Goal: Task Accomplishment & Management: Complete application form

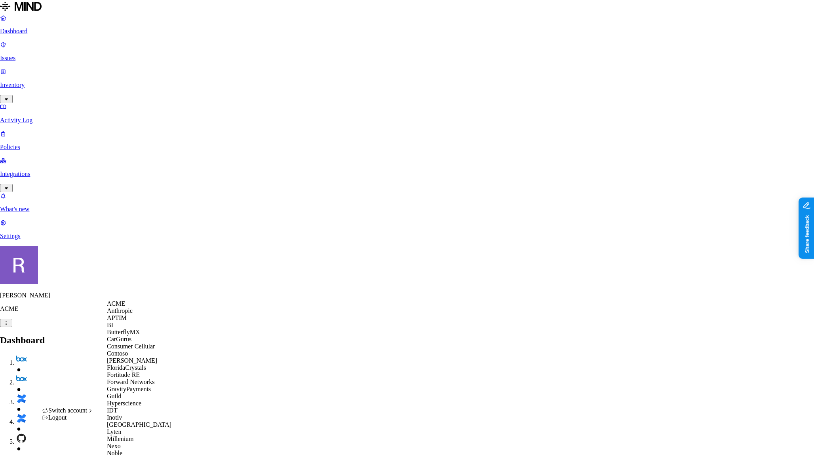
scroll to position [393, 0]
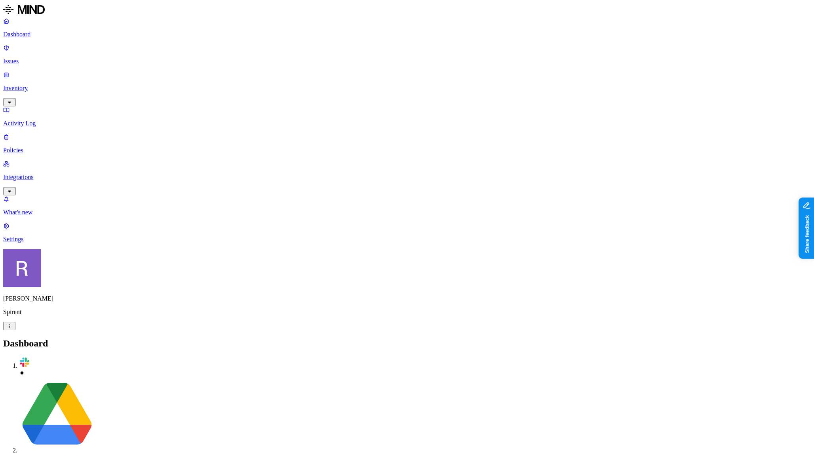
click at [36, 85] on p "Inventory" at bounding box center [406, 88] width 807 height 7
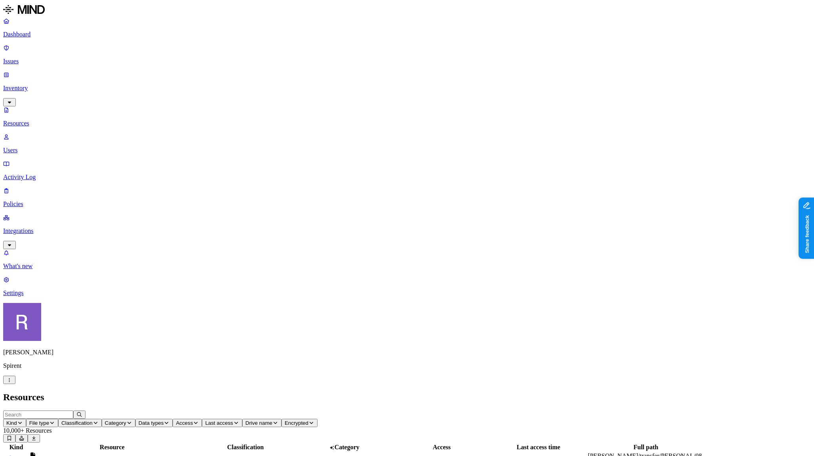
click at [36, 147] on p "Users" at bounding box center [406, 150] width 807 height 7
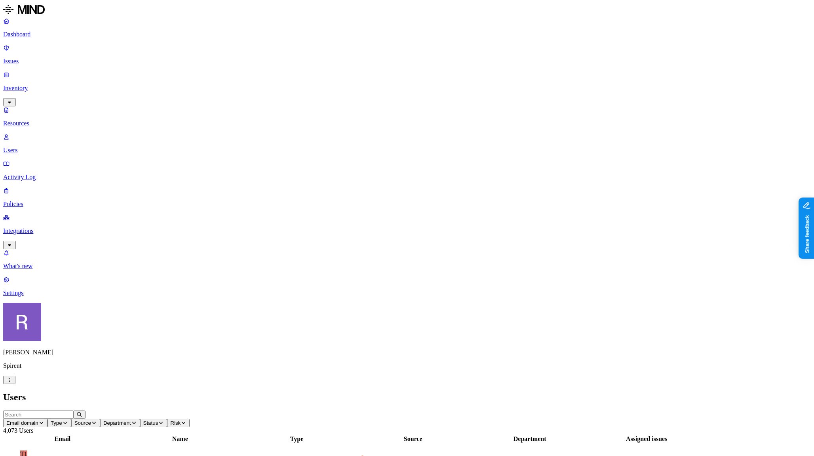
click at [137, 421] on icon "button" at bounding box center [134, 423] width 6 height 5
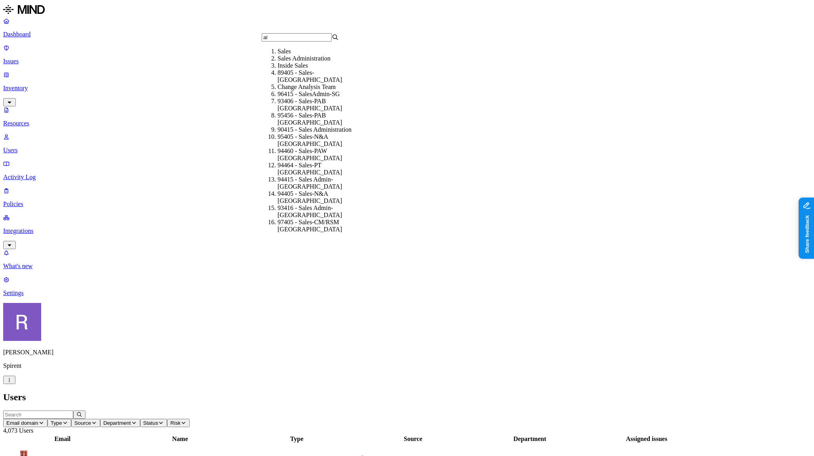
type input "a"
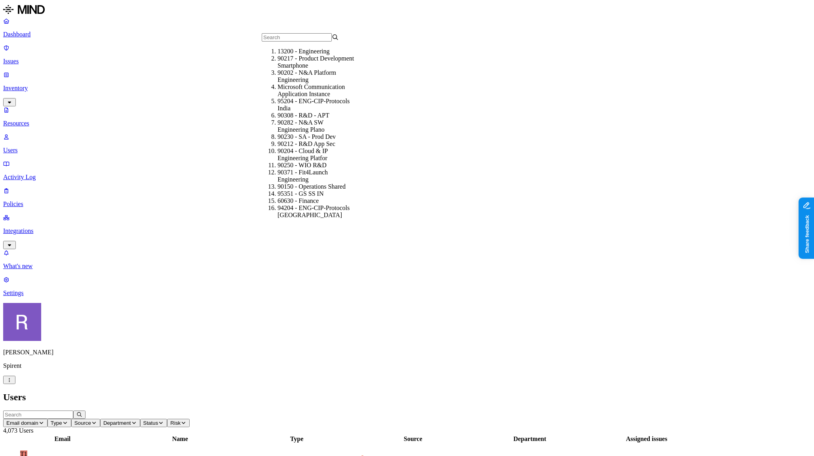
click at [158, 420] on span "Status" at bounding box center [150, 423] width 15 height 6
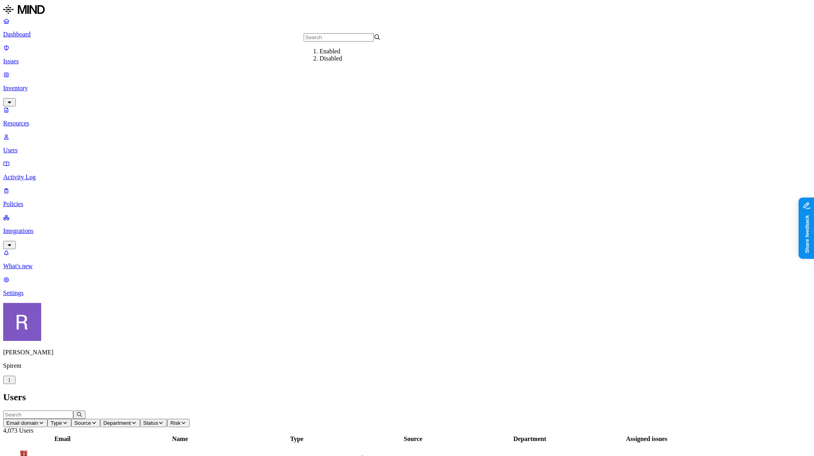
click at [319, 55] on div "Enabled" at bounding box center [357, 51] width 77 height 7
click at [209, 421] on icon "button" at bounding box center [206, 423] width 6 height 5
click at [369, 55] on span "Flagged users" at bounding box center [389, 51] width 41 height 7
click at [73, 411] on input "text" at bounding box center [38, 415] width 70 height 8
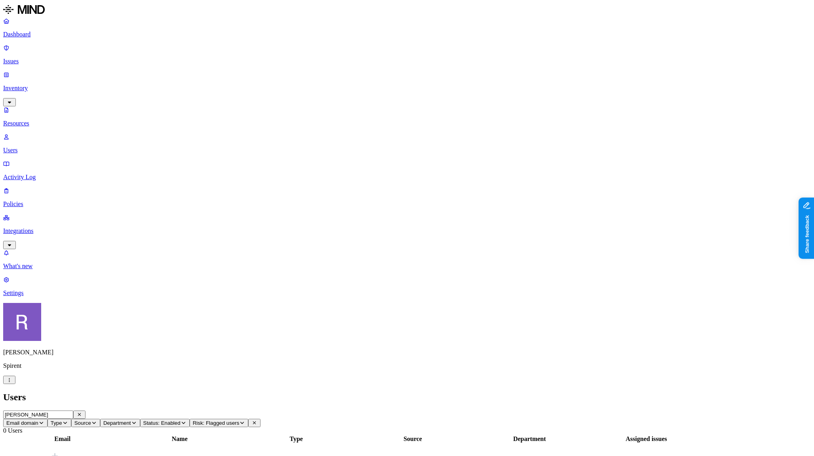
scroll to position [0, 0]
type input "sarah.fine@spirent.com"
click at [180, 420] on span "Status: Enabled" at bounding box center [161, 423] width 37 height 6
click at [317, 49] on div "All" at bounding box center [342, 45] width 77 height 7
click at [217, 420] on span "Risk: Flagged users" at bounding box center [193, 423] width 47 height 6
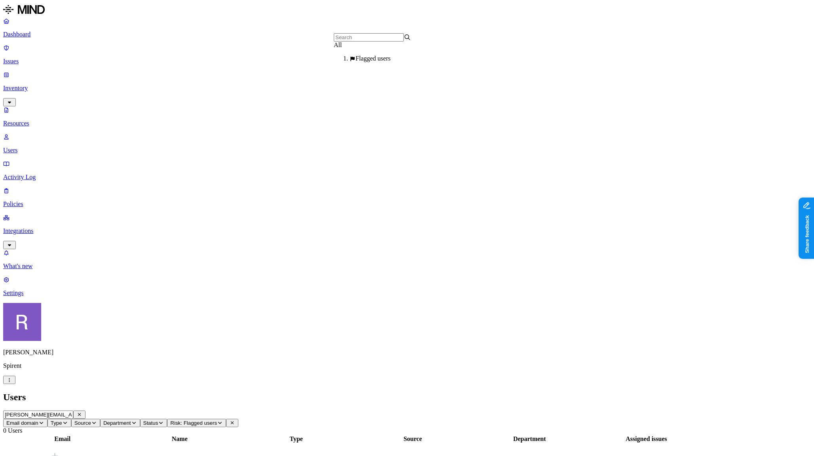
click at [344, 49] on div "All" at bounding box center [372, 45] width 77 height 7
drag, startPoint x: 682, startPoint y: 146, endPoint x: 710, endPoint y: 150, distance: 28.4
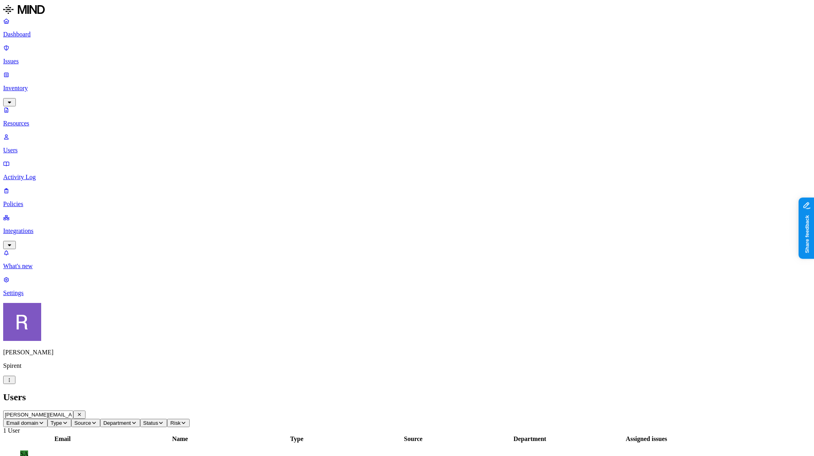
click at [38, 53] on link "Issues" at bounding box center [406, 54] width 807 height 21
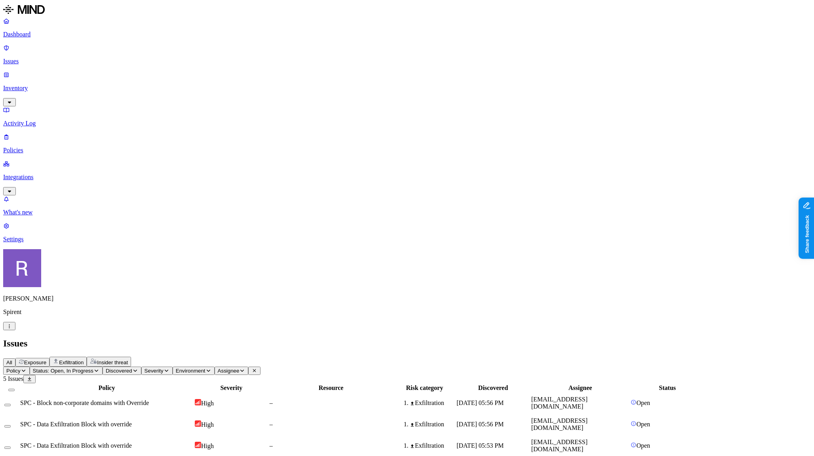
click at [47, 147] on p "Policies" at bounding box center [406, 150] width 807 height 7
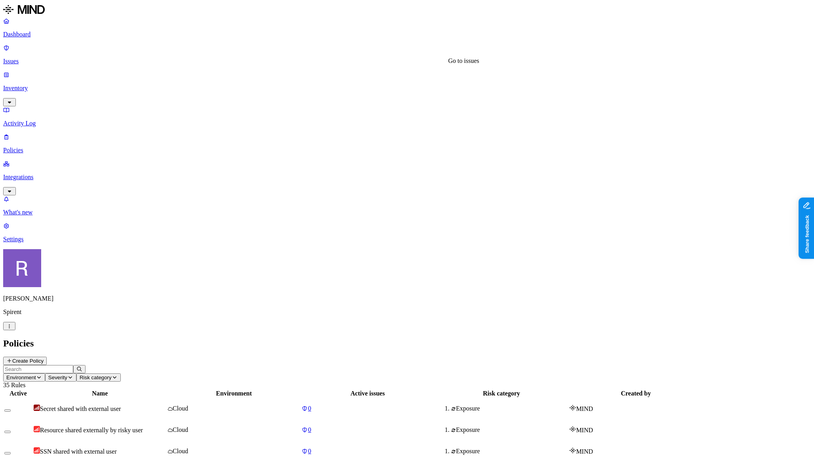
click at [432, 427] on div "0" at bounding box center [368, 430] width 132 height 7
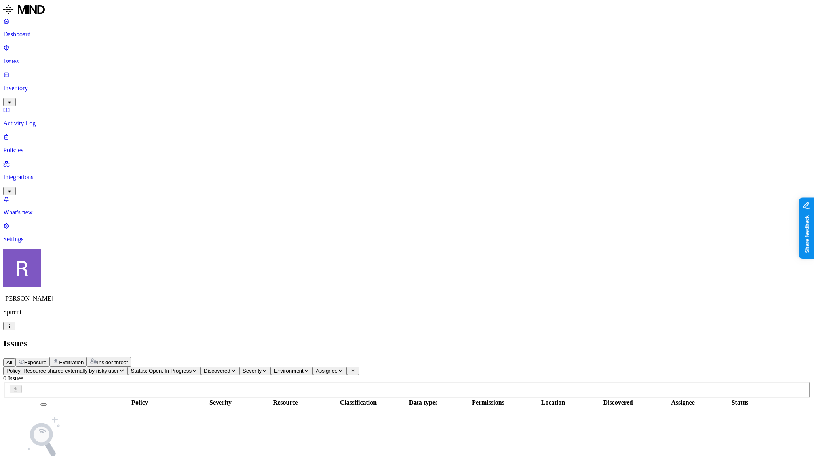
click at [196, 370] on icon "button" at bounding box center [195, 371] width 4 height 2
click at [228, 106] on span "Resolved" at bounding box center [227, 109] width 24 height 7
click at [209, 92] on button "button" at bounding box center [212, 88] width 6 height 8
click at [209, 75] on button "button" at bounding box center [212, 72] width 6 height 8
click at [383, 408] on tbody "No matching issues found" at bounding box center [384, 454] width 760 height 93
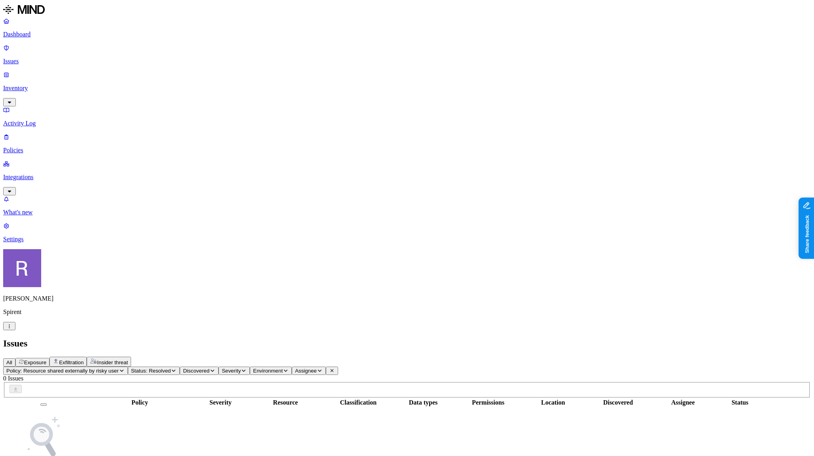
click at [37, 147] on p "Policies" at bounding box center [406, 150] width 807 height 7
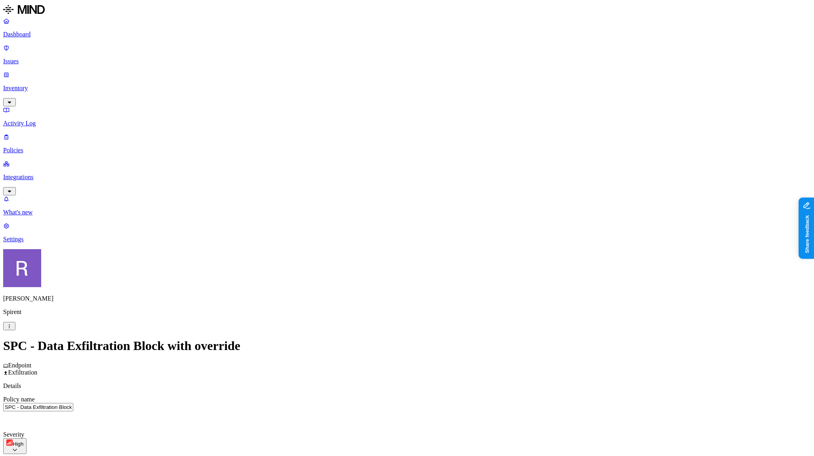
click at [30, 147] on p "Policies" at bounding box center [406, 150] width 807 height 7
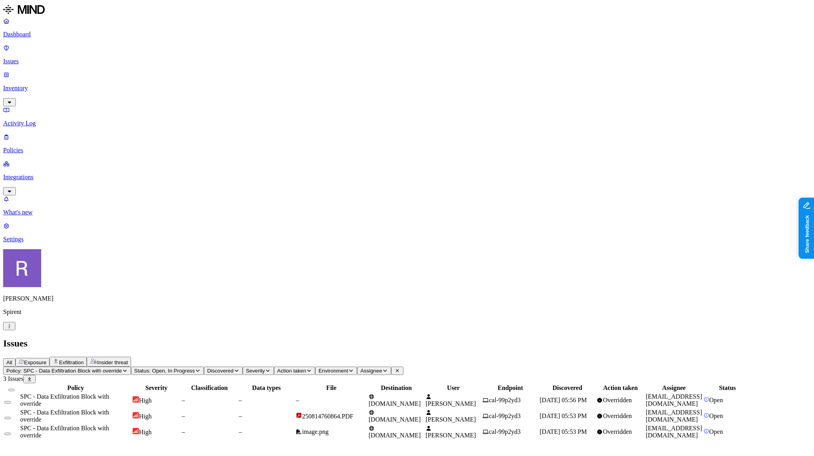
scroll to position [0, 2]
click at [41, 147] on p "Policies" at bounding box center [406, 150] width 807 height 7
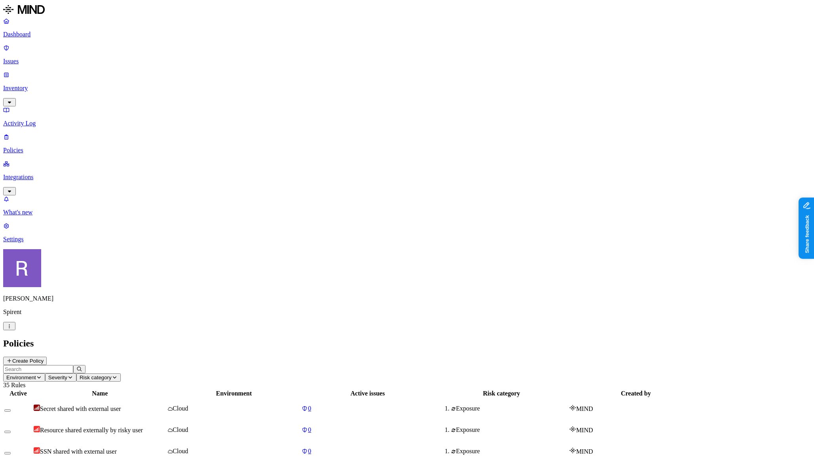
click at [47, 357] on button "Create Policy" at bounding box center [25, 361] width 44 height 8
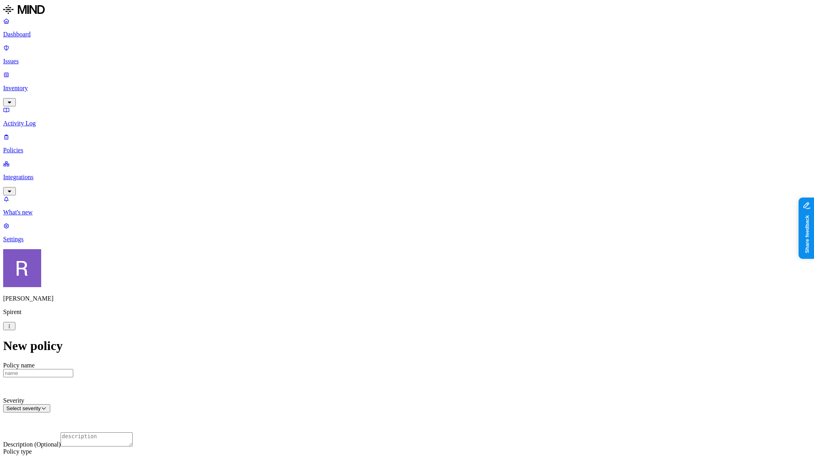
click at [73, 369] on input "Policy name" at bounding box center [38, 373] width 70 height 8
click at [73, 369] on input "TestPolic-RT" at bounding box center [38, 373] width 70 height 8
type input "TestPolicy-R"
click at [375, 404] on label "Web Domain" at bounding box center [374, 405] width 21 height 14
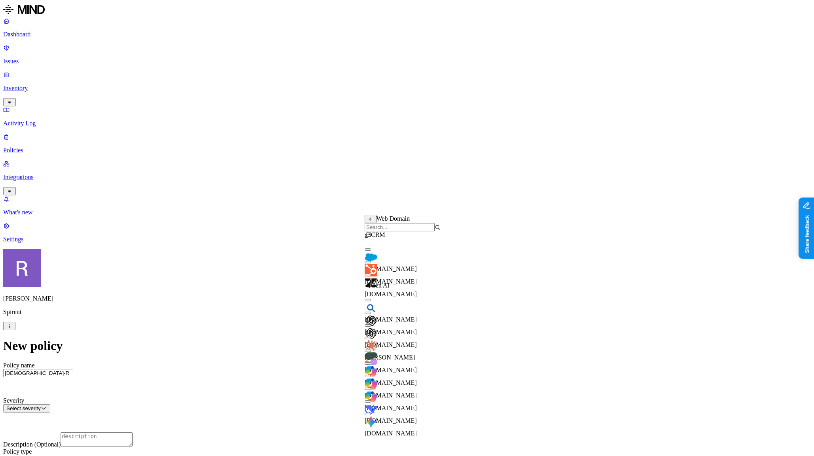
click at [385, 340] on div "[DOMAIN_NAME]" at bounding box center [402, 334] width 76 height 28
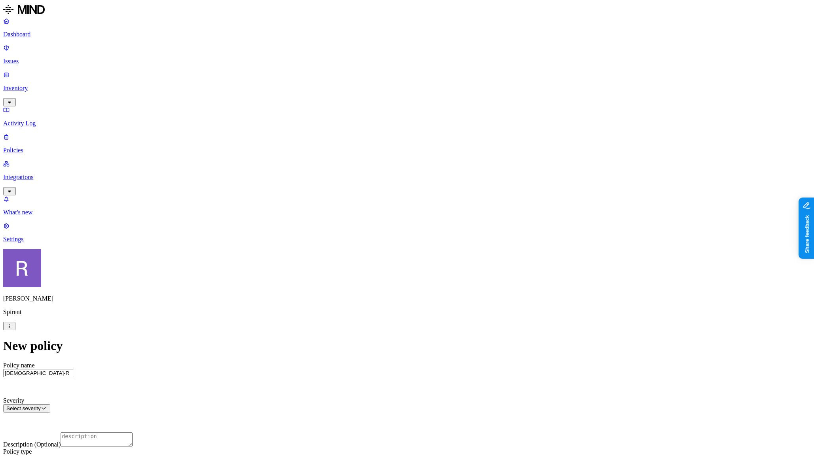
click at [367, 410] on label "is not" at bounding box center [363, 405] width 8 height 14
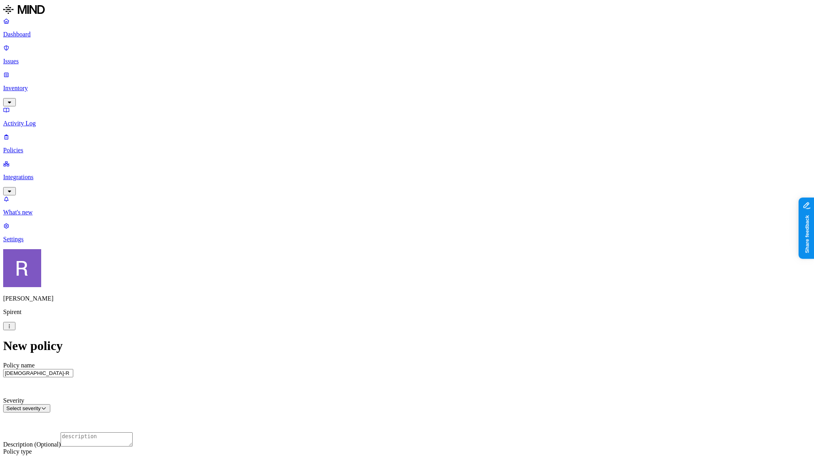
click at [442, 404] on label "AND" at bounding box center [436, 401] width 14 height 7
click at [440, 404] on label "Web Category" at bounding box center [440, 400] width 23 height 14
click at [440, 315] on div "Gen AI" at bounding box center [467, 307] width 76 height 21
click at [474, 400] on body "Dashboard Issues Inventory Activity Log Policies Integrations What's new 1 Sett…" at bounding box center [406, 425] width 807 height 844
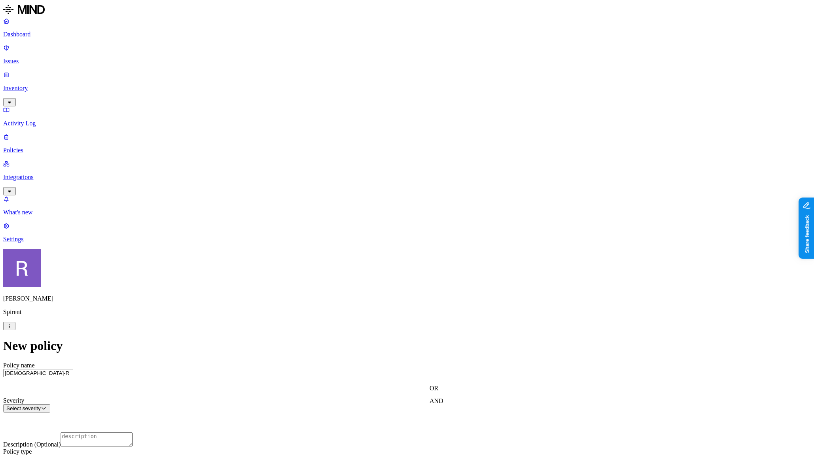
click at [437, 392] on label "OR" at bounding box center [433, 388] width 9 height 7
click at [433, 405] on label "Web Category" at bounding box center [440, 400] width 23 height 14
click at [436, 304] on button "button" at bounding box center [432, 302] width 6 height 2
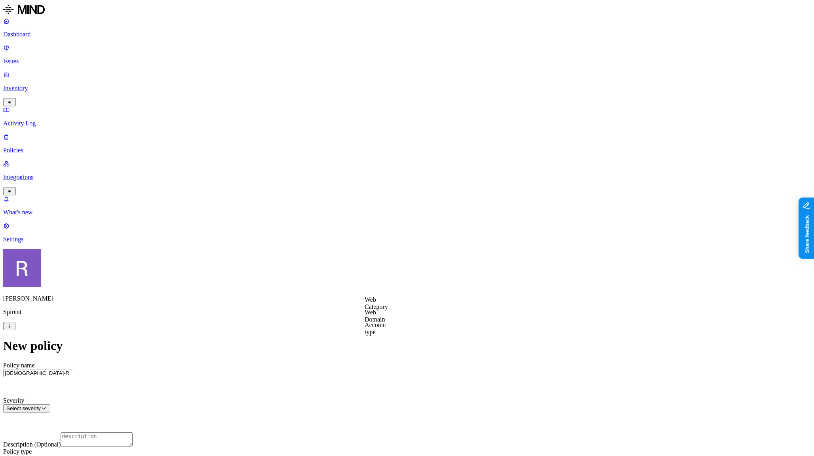
click at [381, 307] on label "Web Category" at bounding box center [375, 303] width 23 height 14
click at [404, 327] on div "Gen AI" at bounding box center [402, 323] width 76 height 21
click at [418, 316] on label "AND" at bounding box center [419, 312] width 14 height 7
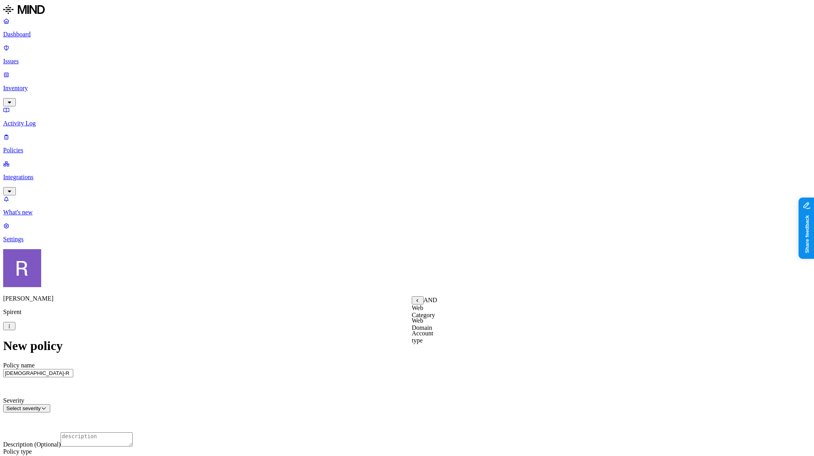
click at [418, 325] on label "Web Domain" at bounding box center [422, 324] width 21 height 14
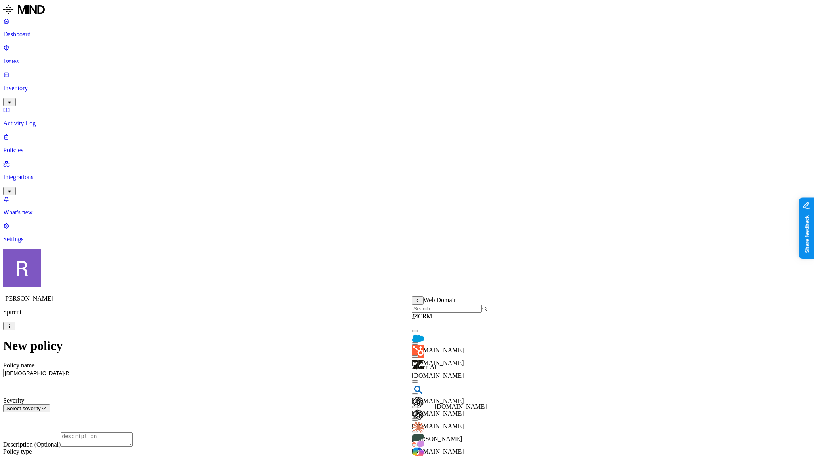
click at [443, 423] on span "[DOMAIN_NAME]" at bounding box center [438, 426] width 52 height 7
click at [425, 407] on div "chat.openai.com" at bounding box center [450, 403] width 76 height 28
click at [418, 397] on button "button" at bounding box center [415, 393] width 6 height 8
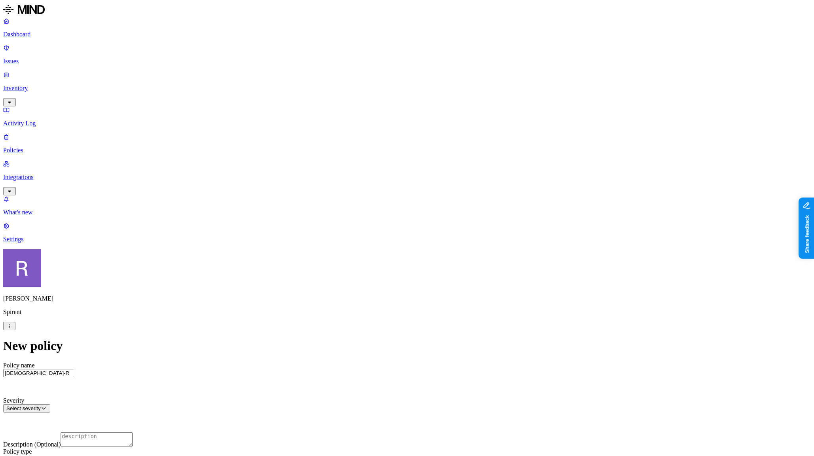
click at [373, 362] on label "Users" at bounding box center [366, 358] width 14 height 7
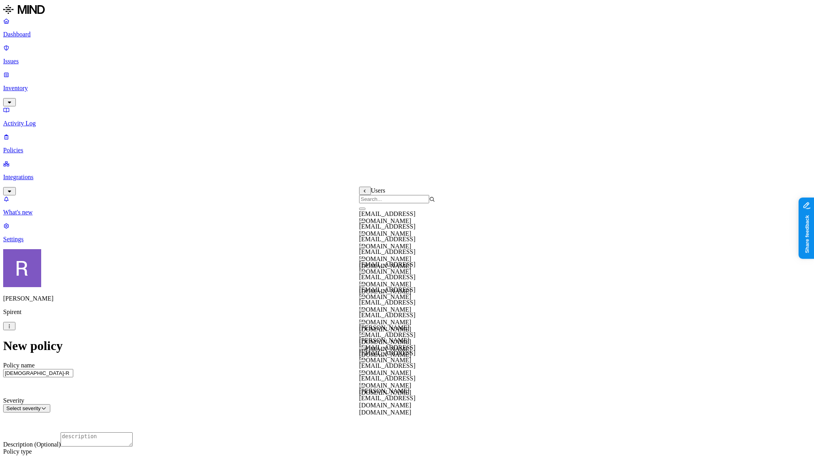
click at [391, 203] on input "search" at bounding box center [394, 199] width 70 height 8
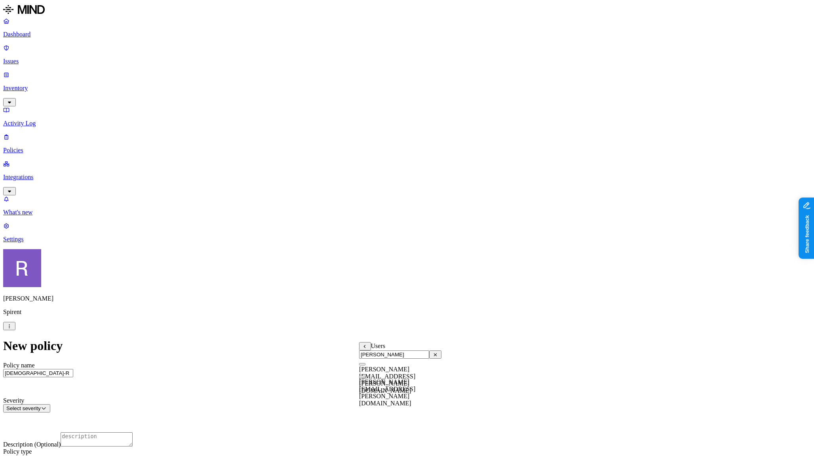
type input "kristy"
click at [365, 366] on button "button" at bounding box center [362, 364] width 6 height 2
click at [393, 328] on label "is not" at bounding box center [389, 329] width 8 height 14
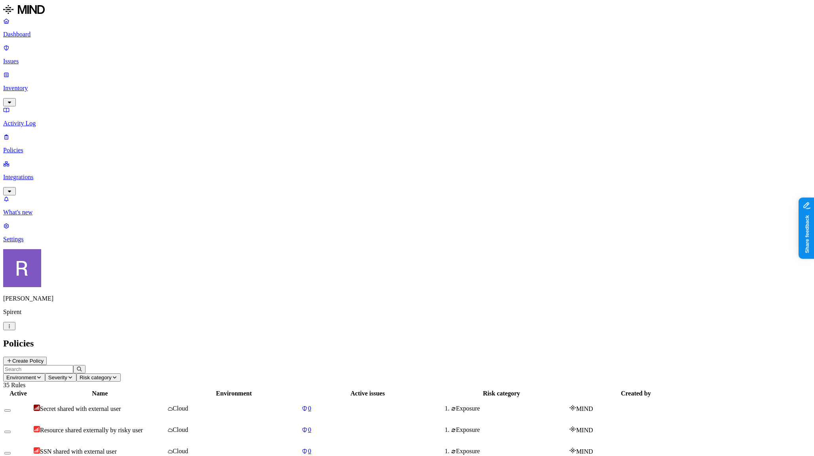
click at [73, 365] on input "text" at bounding box center [38, 369] width 70 height 8
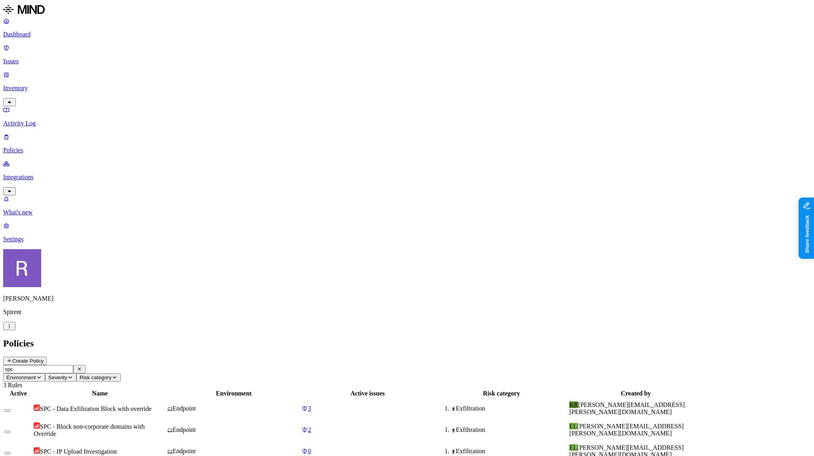
type input "spc"
click at [144, 423] on span "SPC - Block non-corporate domains with Override" at bounding box center [89, 430] width 111 height 14
click at [152, 406] on span "SPC - Data Exfiltration Block with override" at bounding box center [96, 409] width 112 height 7
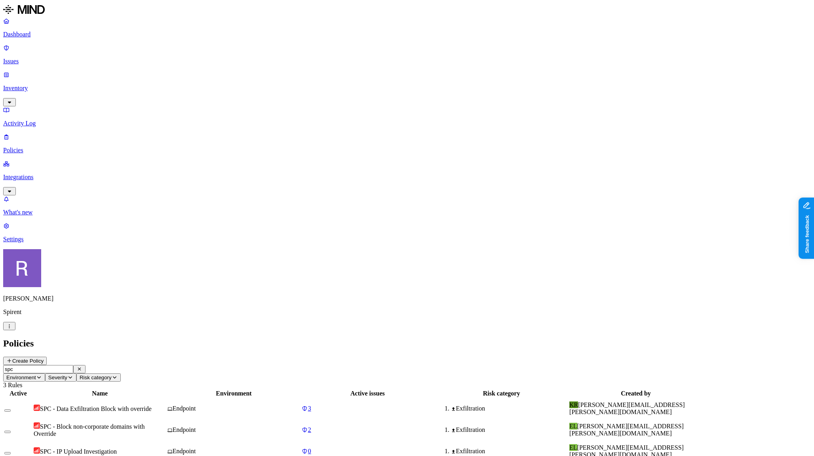
click at [21, 33] on p "Dashboard" at bounding box center [406, 34] width 807 height 7
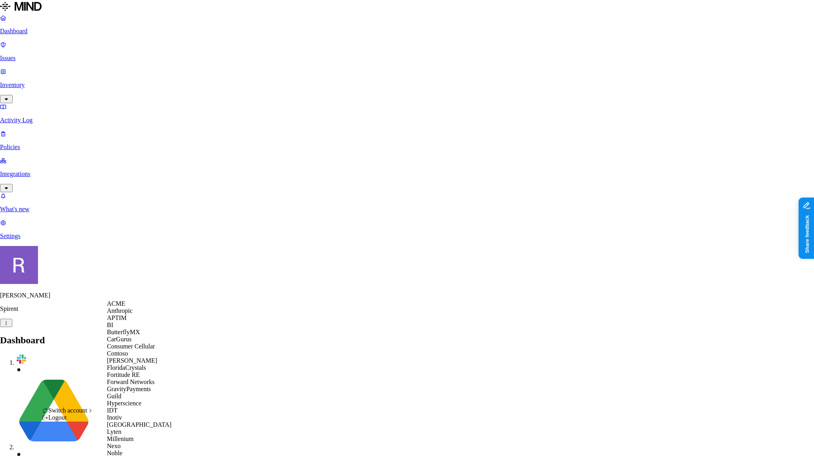
click at [121, 307] on span "ACME" at bounding box center [116, 303] width 18 height 7
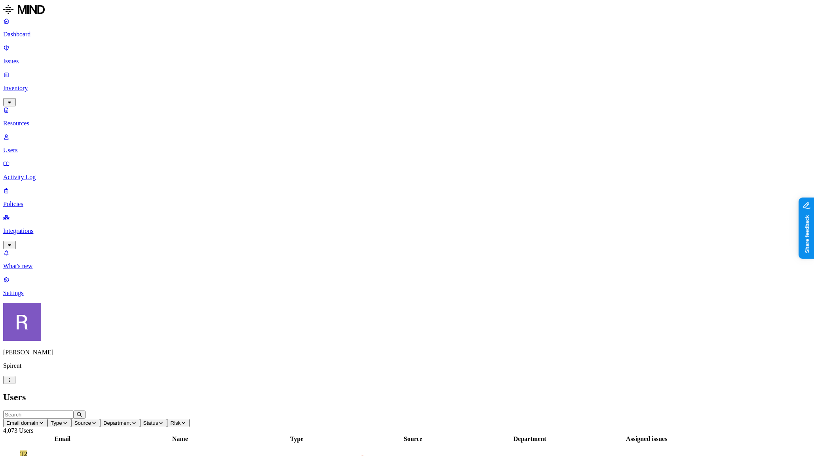
click at [27, 58] on p "Issues" at bounding box center [406, 61] width 807 height 7
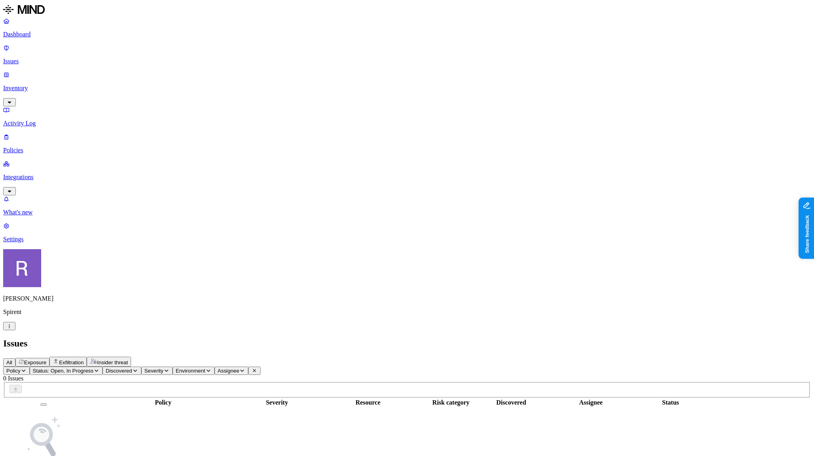
click at [34, 147] on p "Policies" at bounding box center [406, 150] width 807 height 7
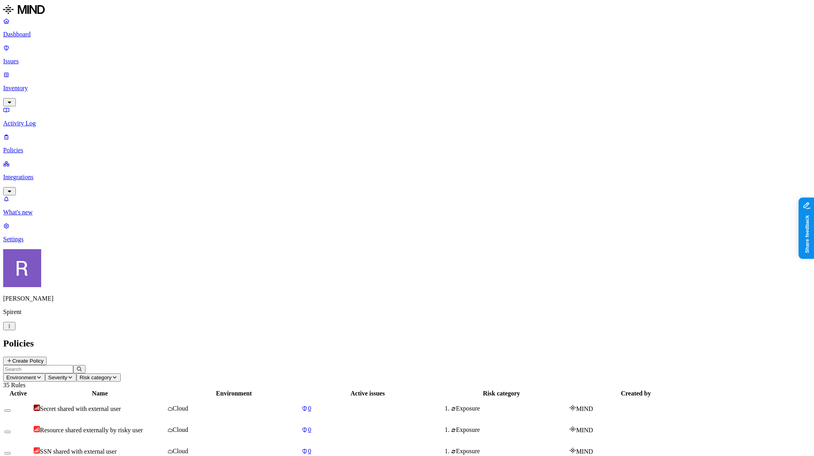
click at [42, 58] on p "Issues" at bounding box center [406, 61] width 807 height 7
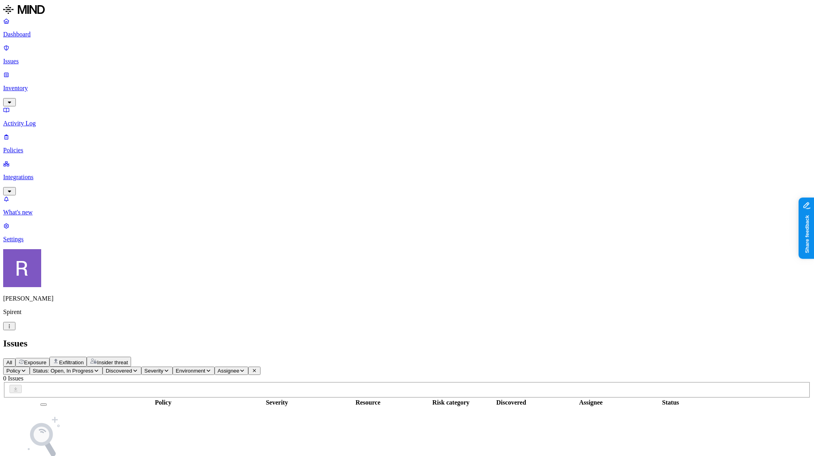
click at [98, 370] on icon "button" at bounding box center [97, 371] width 4 height 2
click at [143, 104] on button "button" at bounding box center [146, 105] width 6 height 2
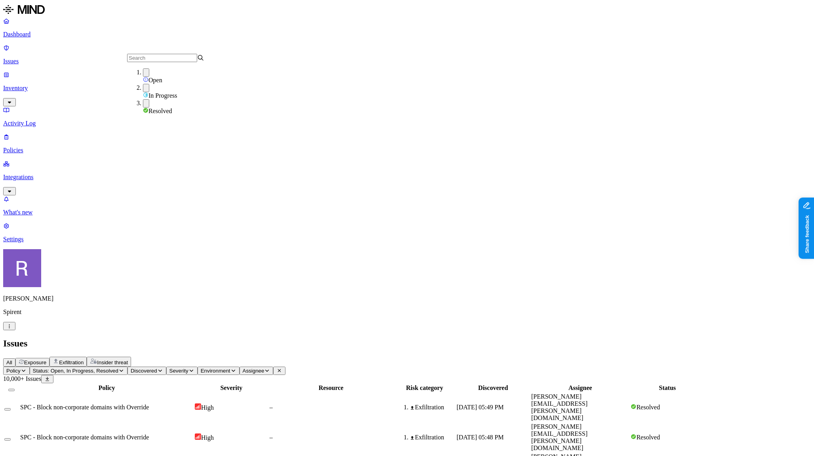
click at [143, 89] on button "button" at bounding box center [146, 88] width 6 height 8
click at [143, 77] on button "button" at bounding box center [146, 72] width 6 height 8
click at [27, 368] on icon "button" at bounding box center [24, 370] width 6 height 5
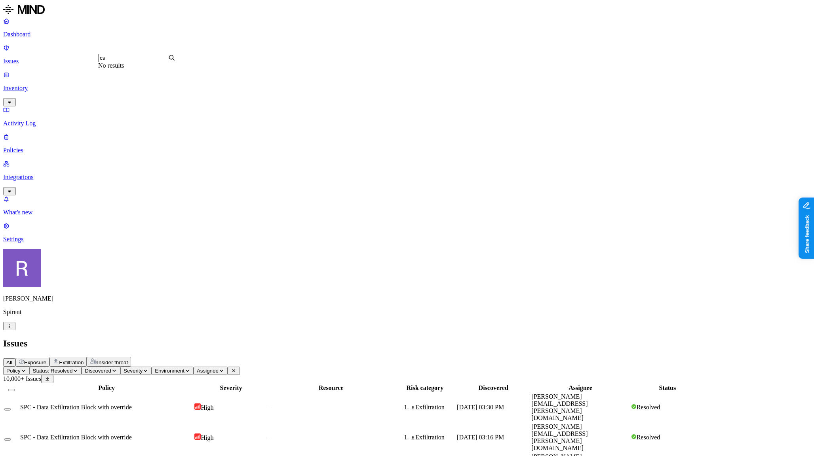
type input "c"
type input "s"
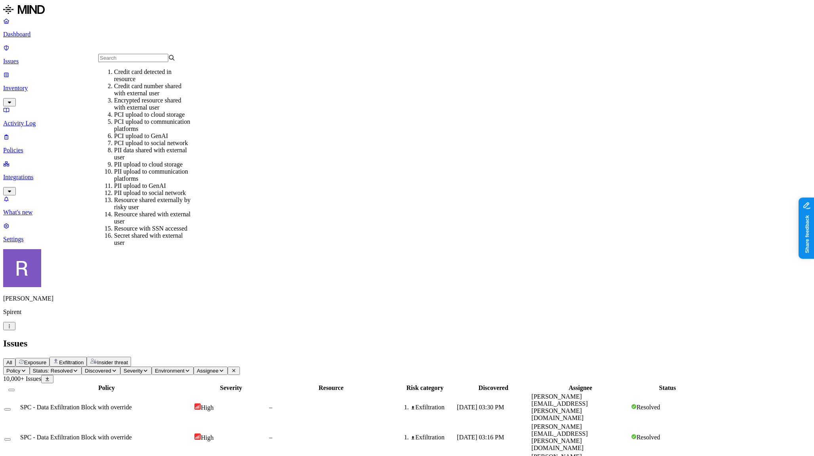
drag, startPoint x: 45, startPoint y: 159, endPoint x: 37, endPoint y: 119, distance: 40.7
click at [45, 156] on nav "Dashboard Issues Inventory Activity Log Policies Integrations What's new 1 Sett…" at bounding box center [406, 130] width 807 height 226
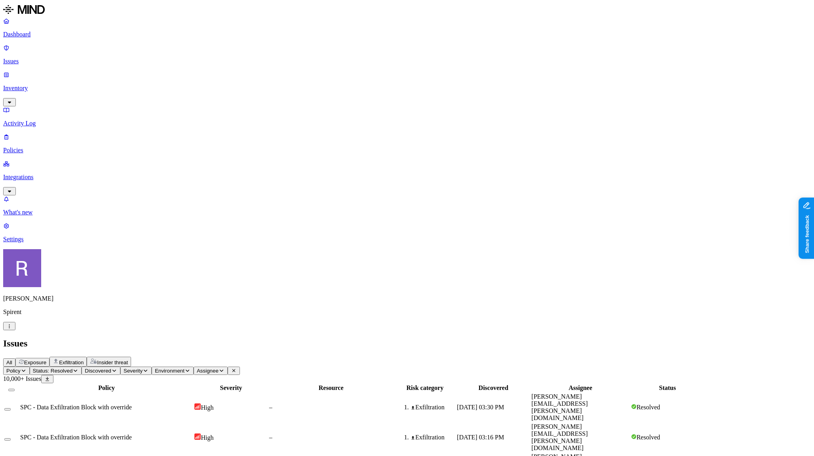
click at [33, 133] on link "Policies" at bounding box center [406, 143] width 807 height 21
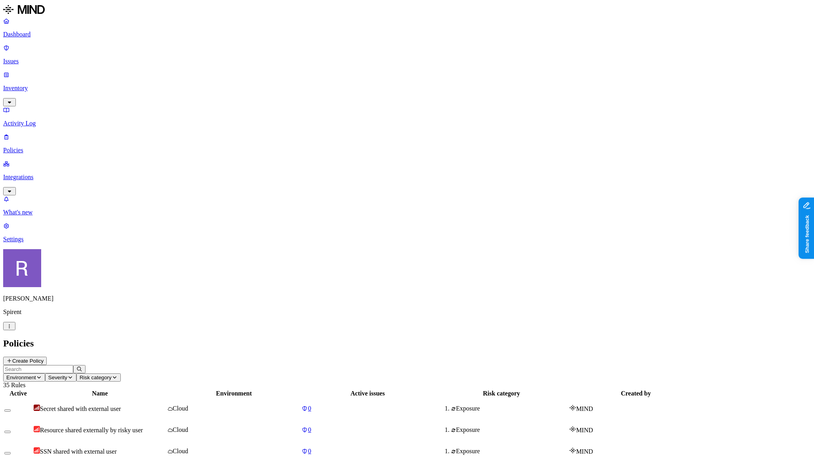
click at [38, 58] on p "Issues" at bounding box center [406, 61] width 807 height 7
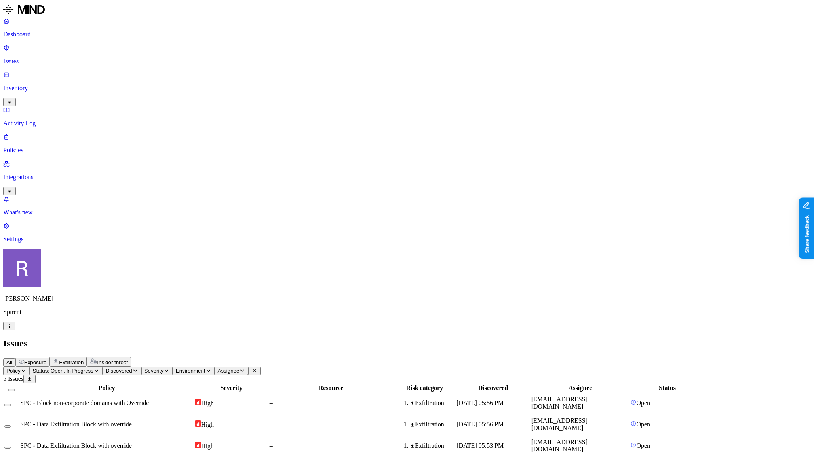
click at [21, 368] on span "Policy" at bounding box center [13, 371] width 14 height 6
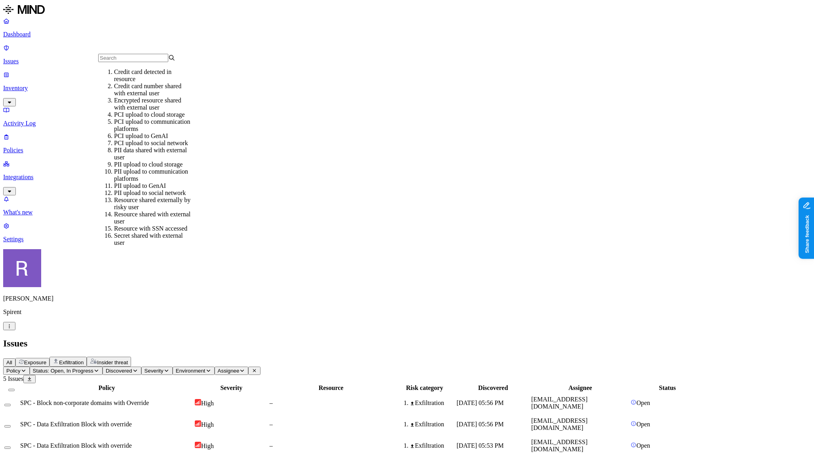
click at [113, 59] on input "text" at bounding box center [133, 58] width 70 height 8
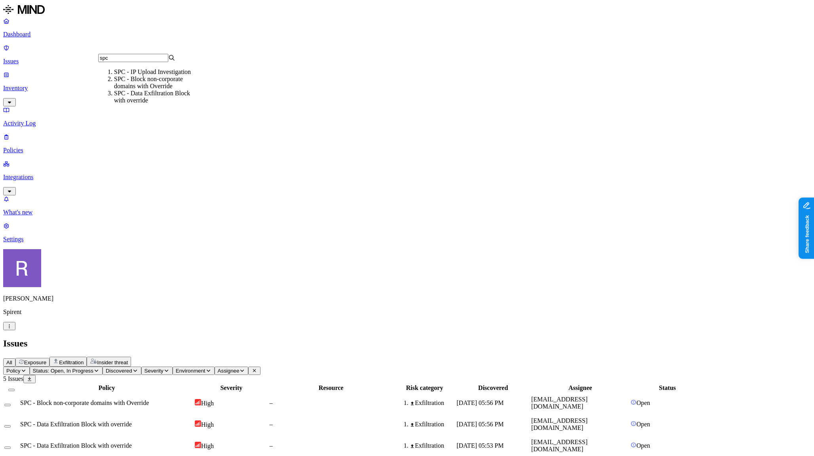
type input "spc"
click at [136, 104] on div "SPC - Data Exfiltration Block with override" at bounding box center [152, 97] width 77 height 14
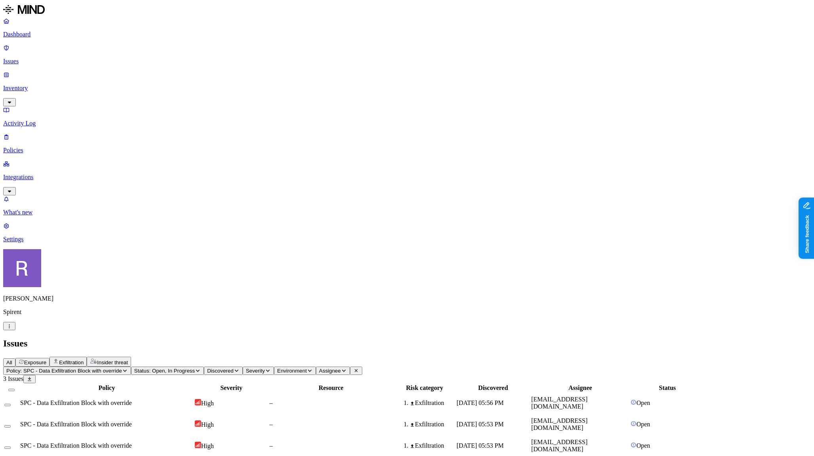
click at [132, 442] on span "SPC - Data Exfiltration Block with override" at bounding box center [76, 445] width 112 height 7
click at [455, 421] on div "Exfiltration" at bounding box center [432, 424] width 45 height 7
click at [393, 400] on div "–" at bounding box center [330, 403] width 123 height 7
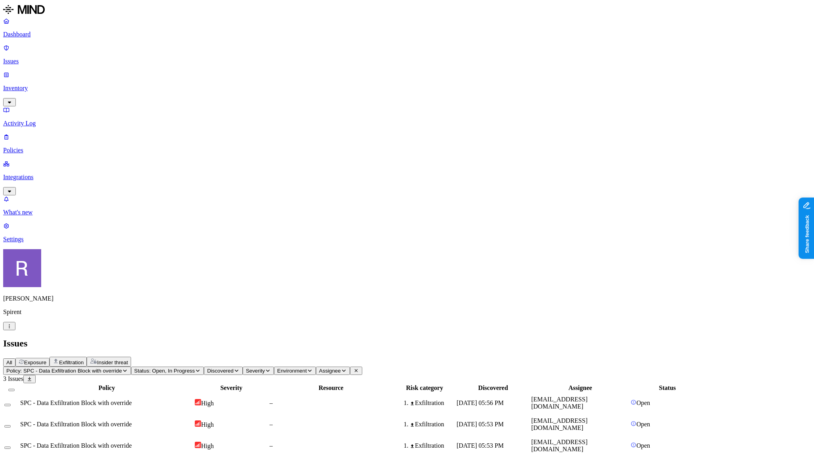
click at [195, 368] on span "Status: Open, In Progress" at bounding box center [164, 371] width 61 height 6
click at [209, 89] on button "button" at bounding box center [212, 88] width 6 height 8
click at [209, 77] on button "button" at bounding box center [212, 72] width 6 height 8
click at [209, 104] on button "button" at bounding box center [212, 102] width 6 height 2
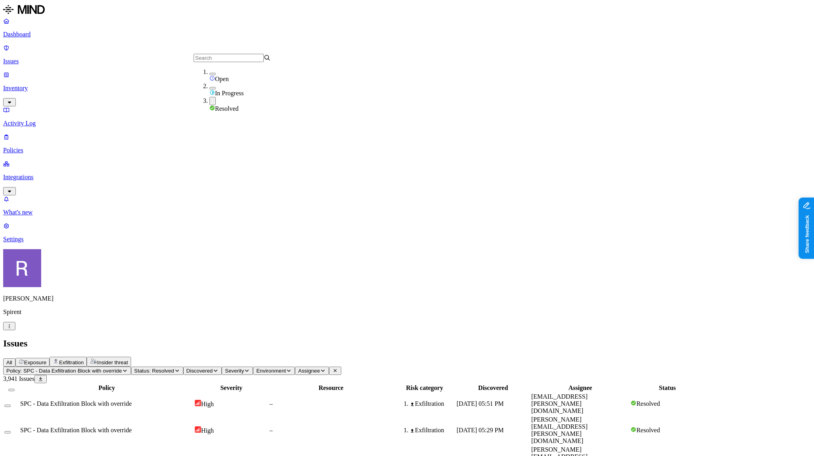
click at [491, 357] on div "All Exposure Exfiltration Insider threat" at bounding box center [406, 362] width 807 height 10
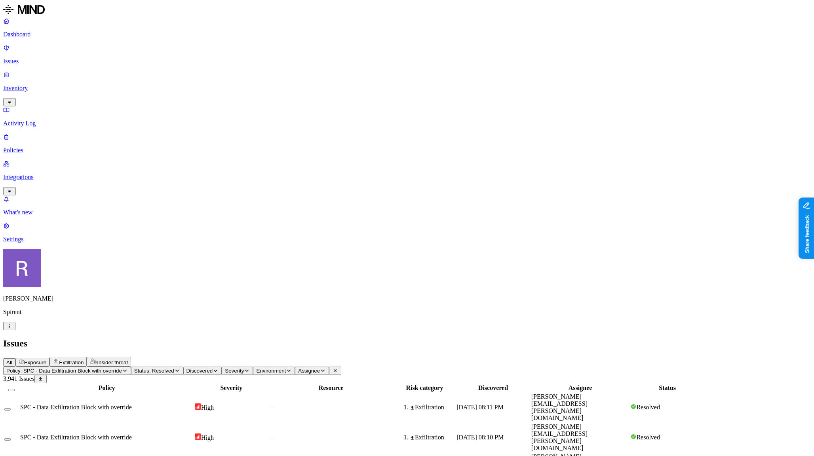
scroll to position [0, 0]
click at [131, 367] on button "Policy: SPC - Data Exfiltration Block with override" at bounding box center [67, 371] width 128 height 8
type input "spc"
click at [82, 111] on nav "Dashboard Issues Inventory Activity Log Policies Integrations What's new 1 Sett…" at bounding box center [406, 130] width 807 height 226
click at [47, 147] on p "Policies" at bounding box center [406, 150] width 807 height 7
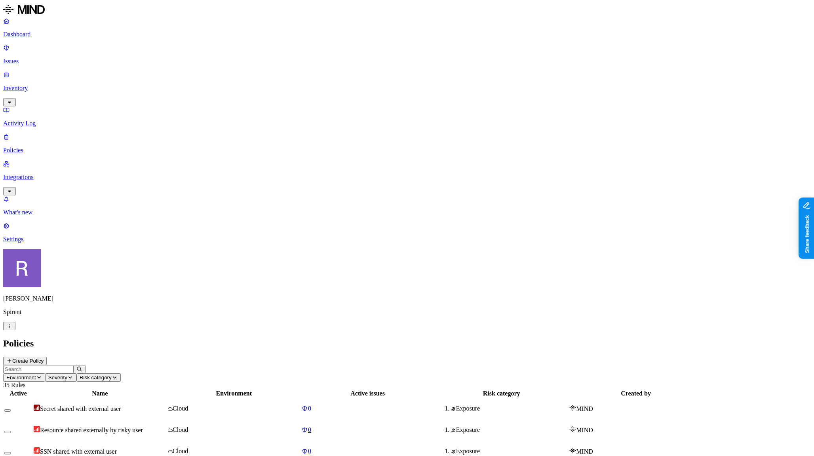
click at [42, 375] on icon "button" at bounding box center [39, 377] width 6 height 5
click at [190, 71] on span "Endpoint" at bounding box center [191, 72] width 23 height 7
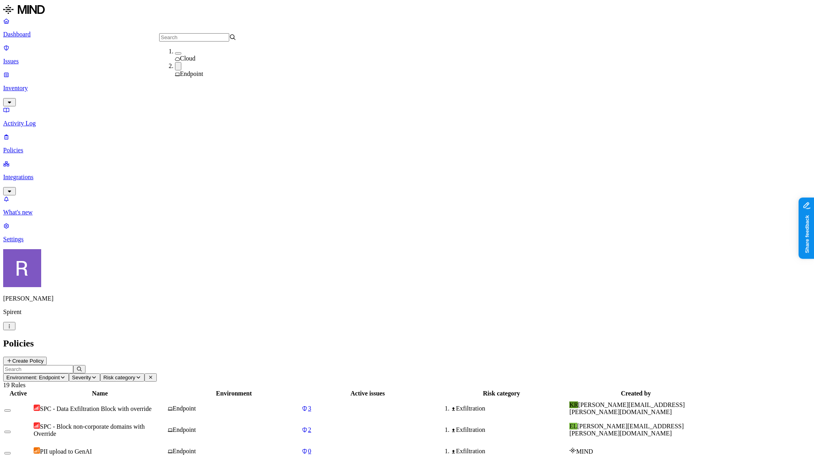
click at [76, 171] on nav "Dashboard Issues Inventory Activity Log Policies Integrations What's new 1 Sett…" at bounding box center [406, 130] width 807 height 226
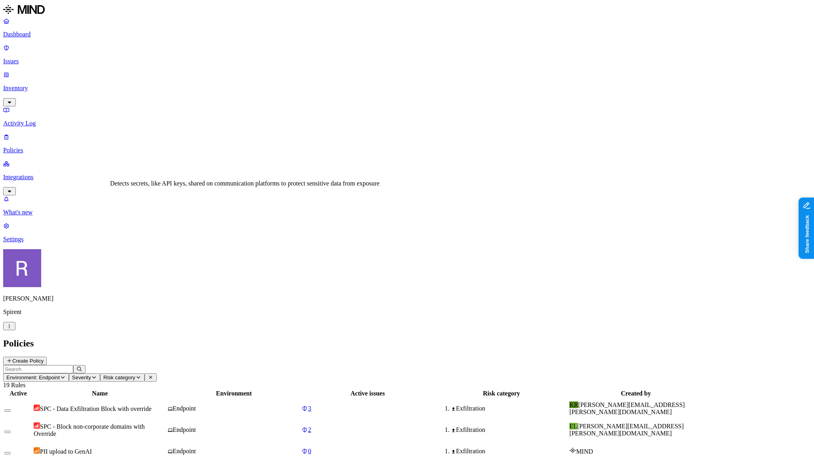
click at [167, 420] on td "SPC - Block non-corporate domains with Override" at bounding box center [99, 430] width 133 height 21
click at [167, 399] on td "SPC - Data Exfiltration Block with override" at bounding box center [99, 409] width 133 height 21
click at [144, 423] on span "SPC - Block non-corporate domains with Override" at bounding box center [89, 430] width 111 height 14
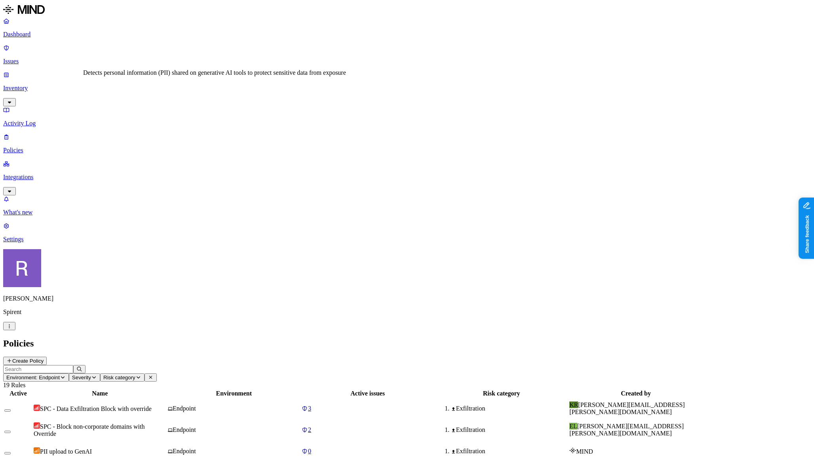
click at [92, 448] on span "PII upload to GenAI" at bounding box center [66, 451] width 52 height 7
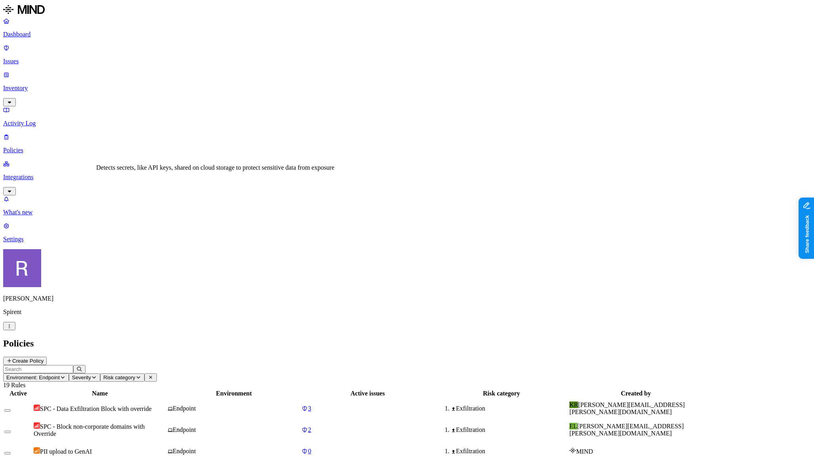
click at [189, 199] on body "Dashboard Issues Inventory Activity Log Policies Integrations What's new 1 Sett…" at bounding box center [406, 403] width 807 height 801
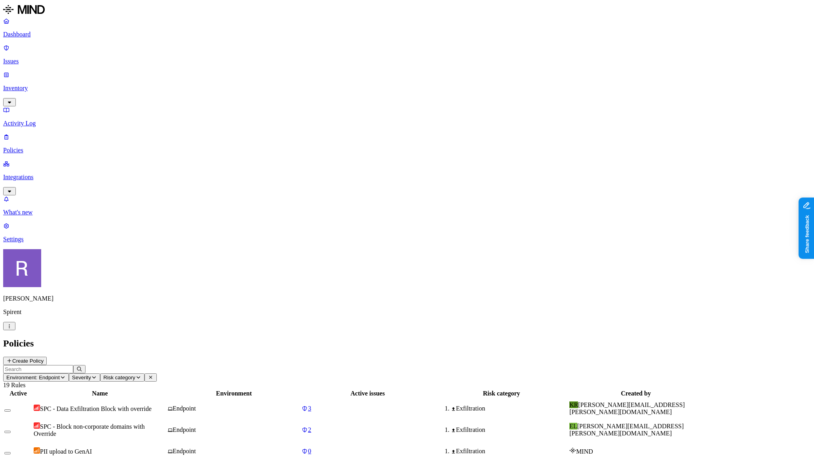
click at [152, 406] on span "SPC - Data Exfiltration Block with override" at bounding box center [96, 409] width 112 height 7
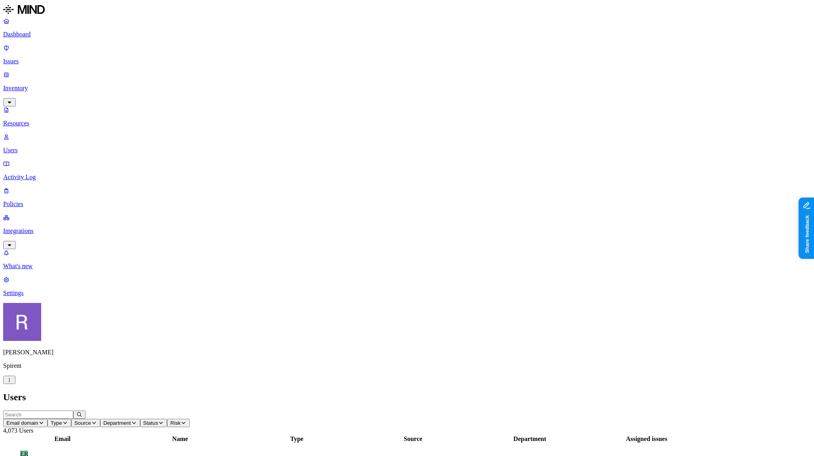
drag, startPoint x: 683, startPoint y: 148, endPoint x: 710, endPoint y: 148, distance: 27.3
drag, startPoint x: 710, startPoint y: 145, endPoint x: 688, endPoint y: 147, distance: 22.2
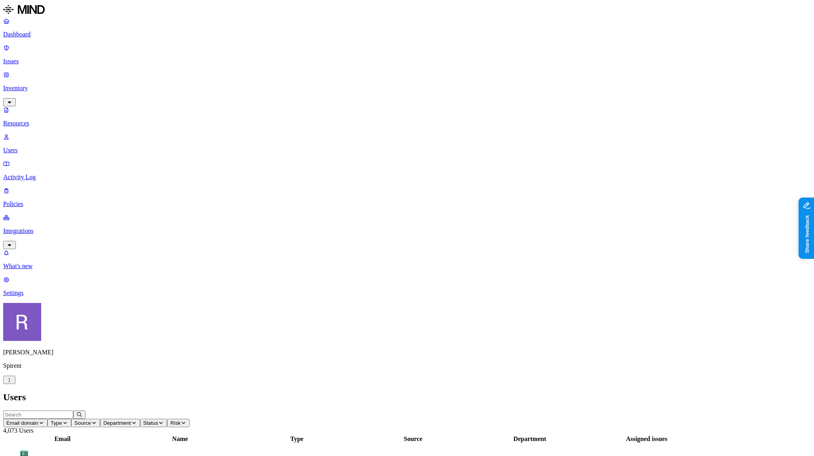
click at [73, 411] on input "text" at bounding box center [38, 415] width 70 height 8
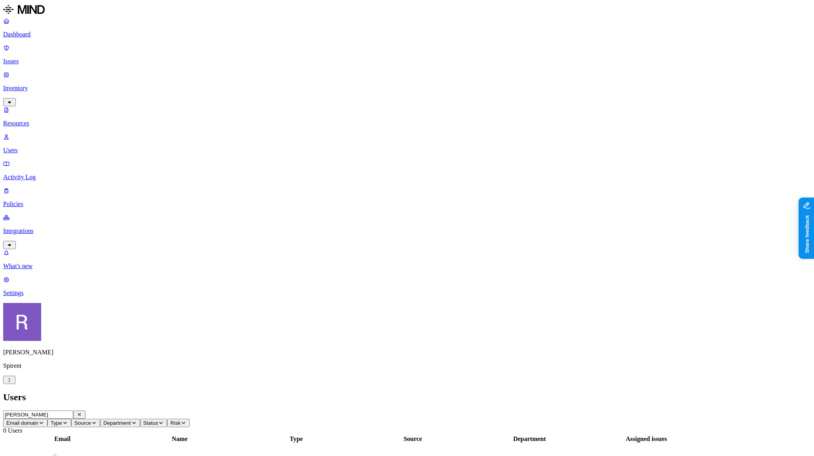
click at [73, 411] on input "[PERSON_NAME]" at bounding box center [38, 415] width 70 height 8
type input "[PERSON_NAME]"
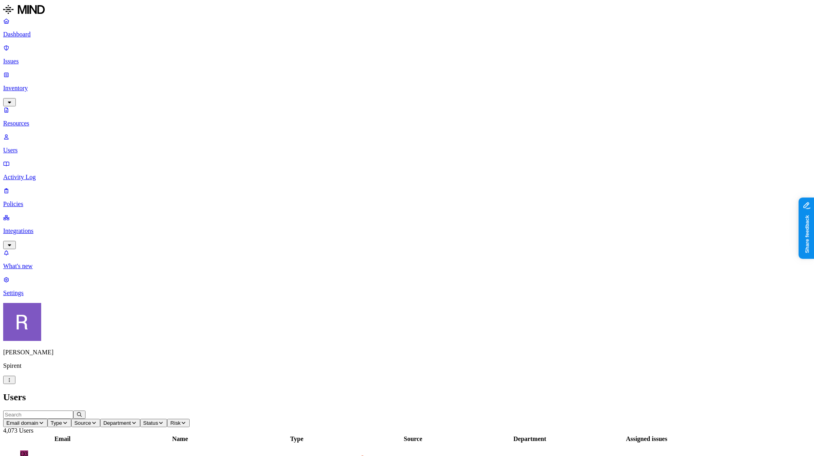
drag, startPoint x: 681, startPoint y: 145, endPoint x: 708, endPoint y: 150, distance: 26.5
type input "chatgpt"
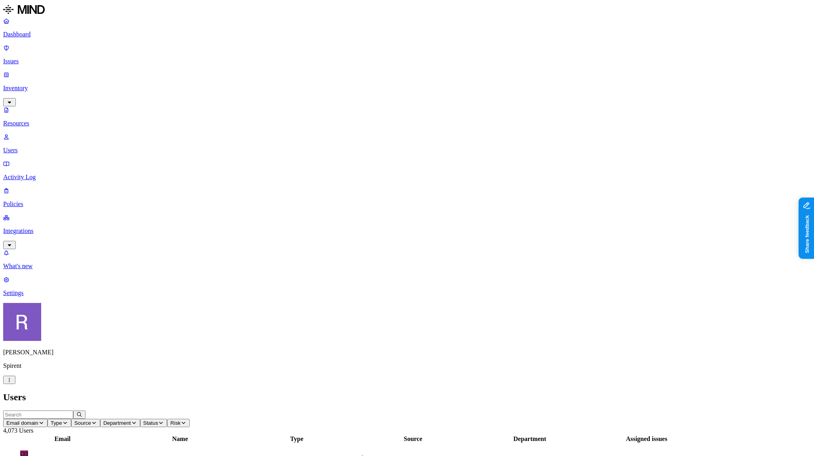
click at [48, 53] on link "Issues" at bounding box center [406, 54] width 807 height 21
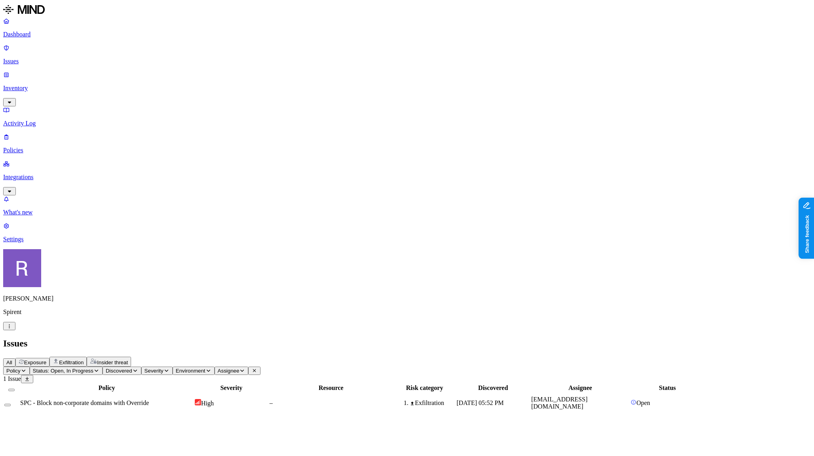
click at [132, 368] on span "Discovered" at bounding box center [119, 371] width 27 height 6
click at [213, 76] on div "Last 7 days" at bounding box center [251, 71] width 77 height 7
click at [102, 367] on button "Status: Open, In Progress" at bounding box center [66, 371] width 73 height 8
click at [143, 89] on button "button" at bounding box center [146, 88] width 6 height 8
click at [143, 77] on button "button" at bounding box center [146, 72] width 6 height 8
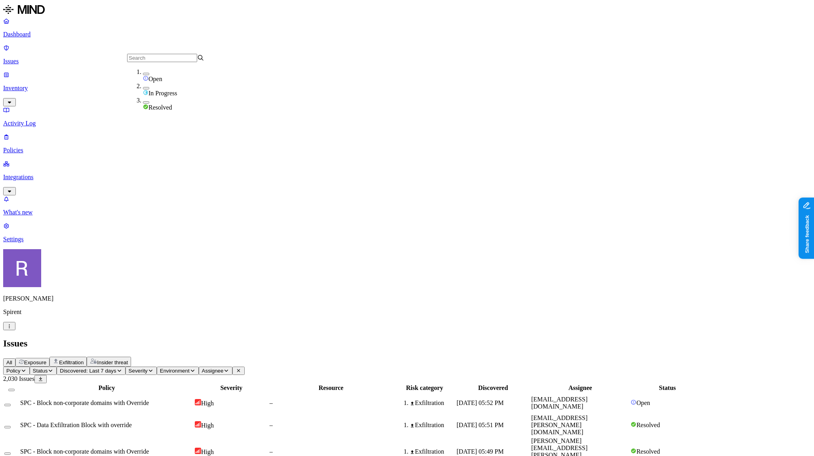
click at [380, 357] on div "All Exposure Exfiltration Insider threat" at bounding box center [406, 362] width 807 height 10
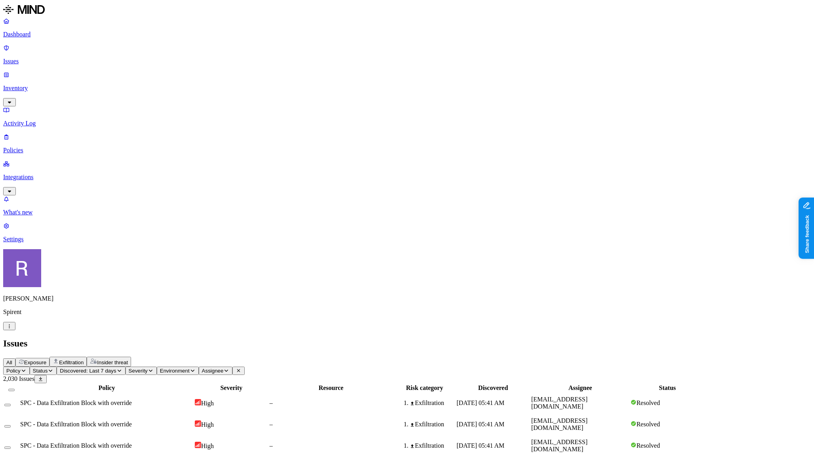
click at [125, 367] on button "Discovered: Last 7 days" at bounding box center [91, 371] width 68 height 8
click at [205, 69] on div "All" at bounding box center [195, 65] width 77 height 7
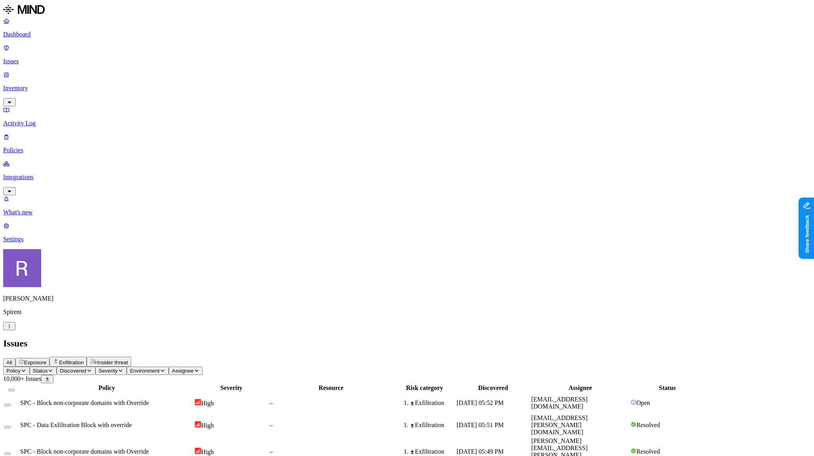
click at [95, 367] on button "Discovered" at bounding box center [76, 371] width 39 height 8
click at [182, 62] on input "text" at bounding box center [192, 58] width 70 height 8
type input "a"
type input "2"
click at [446, 357] on div "All Exposure Exfiltration Insider threat" at bounding box center [406, 362] width 807 height 10
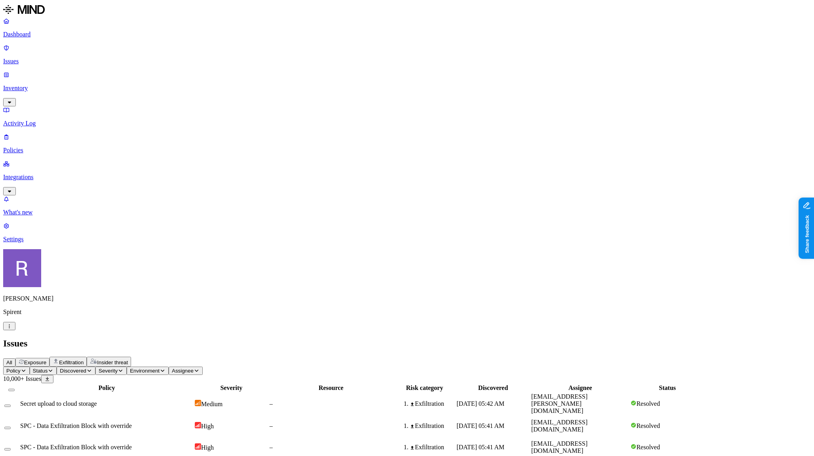
click at [42, 36] on p "Dashboard" at bounding box center [406, 34] width 807 height 7
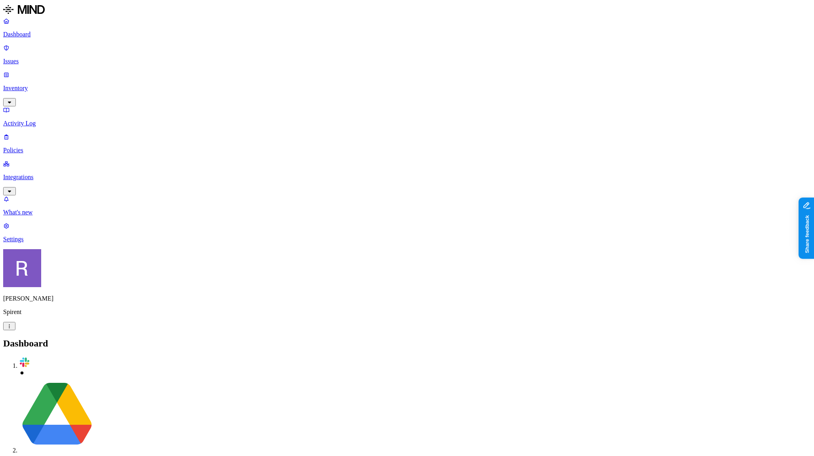
click at [40, 120] on p "Activity Log" at bounding box center [406, 123] width 807 height 7
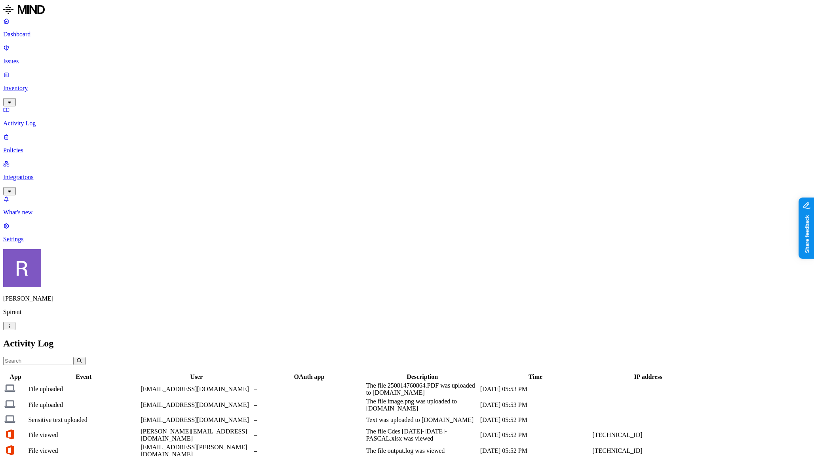
click at [73, 357] on input "text" at bounding box center [38, 361] width 70 height 8
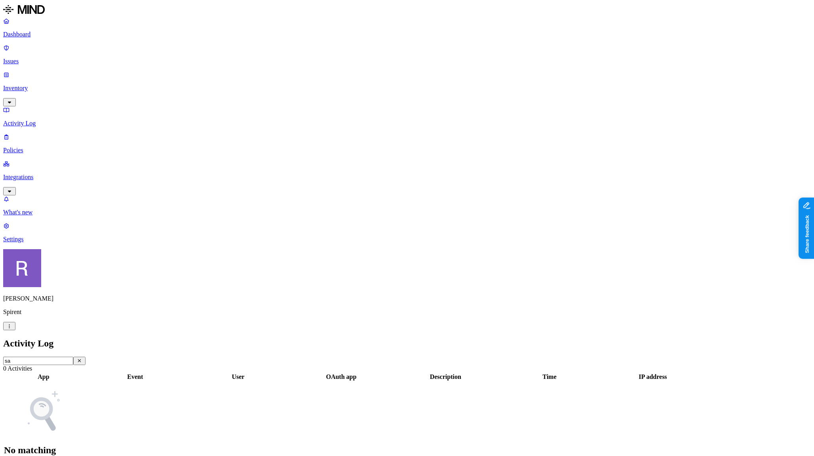
type input "s"
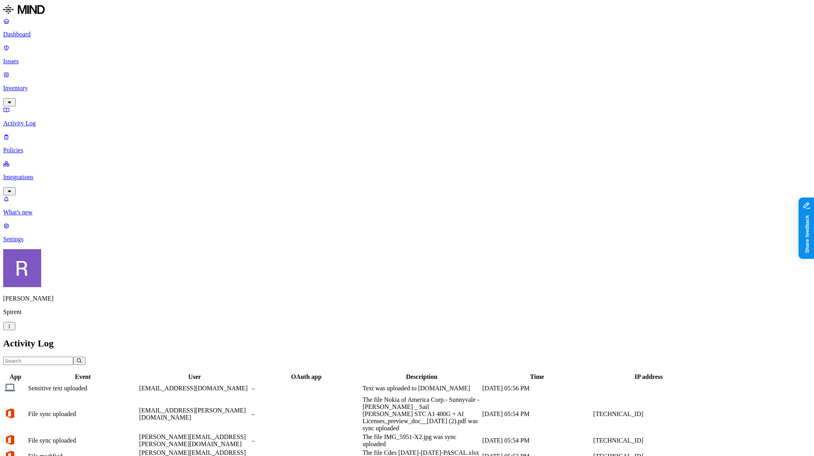
click at [73, 357] on input "text" at bounding box center [38, 361] width 70 height 8
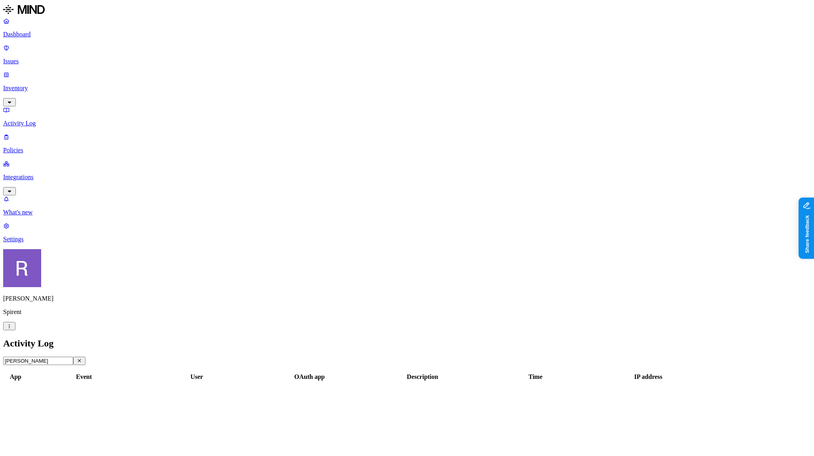
click at [73, 357] on input "sara" at bounding box center [38, 361] width 70 height 8
type input "sarah"
click at [38, 147] on p "Policies" at bounding box center [406, 150] width 807 height 7
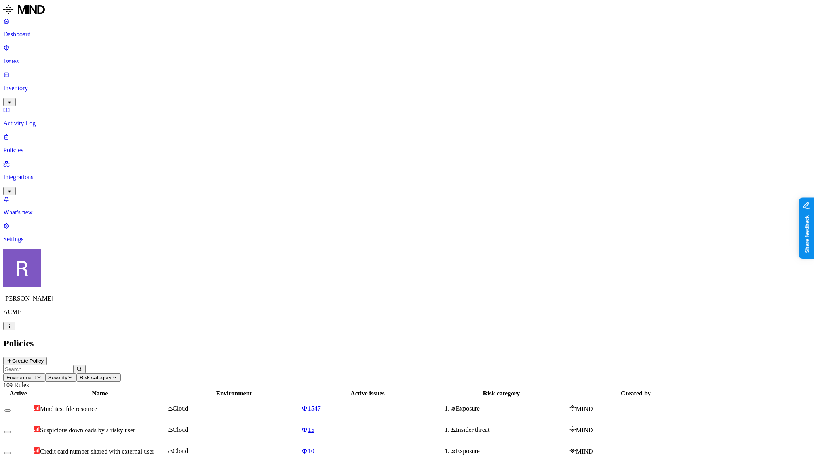
click at [47, 357] on button "Create Policy" at bounding box center [25, 361] width 44 height 8
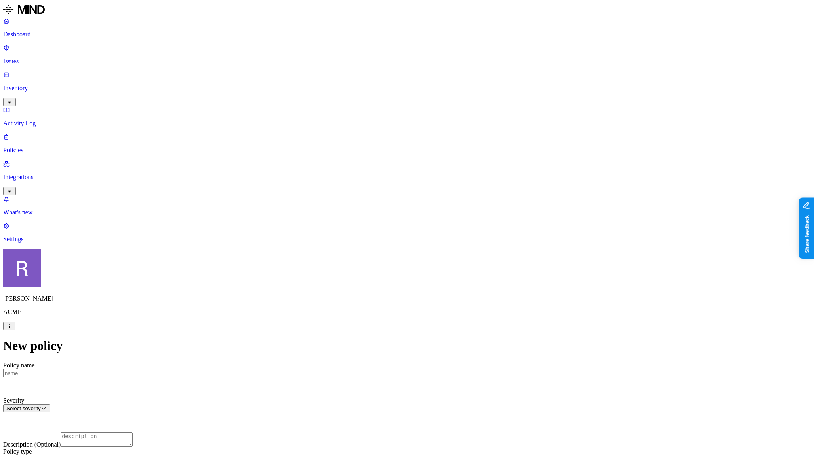
click at [73, 369] on input "Policy name" at bounding box center [38, 373] width 70 height 8
type input "Test RT1"
click at [388, 300] on label "Web Category" at bounding box center [375, 303] width 23 height 14
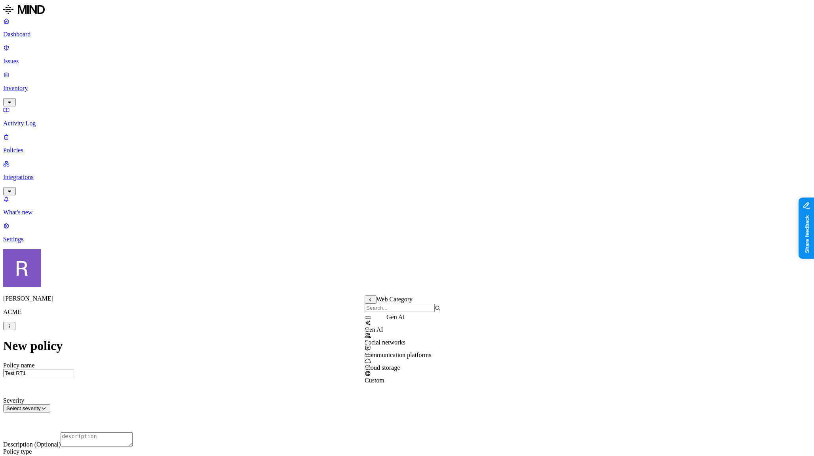
click at [383, 328] on span "Gen AI" at bounding box center [373, 329] width 19 height 7
click at [420, 315] on label "AND" at bounding box center [419, 311] width 14 height 7
click at [419, 325] on label "Web Domain" at bounding box center [422, 324] width 21 height 14
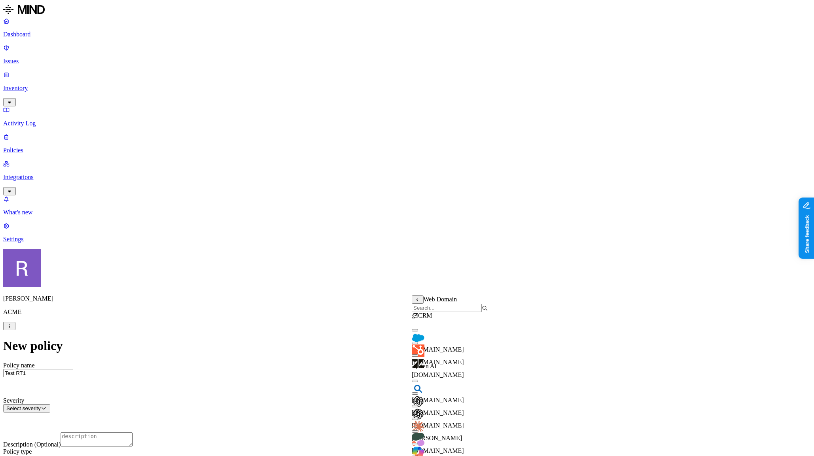
scroll to position [0, 0]
click at [418, 408] on button "button" at bounding box center [415, 406] width 6 height 2
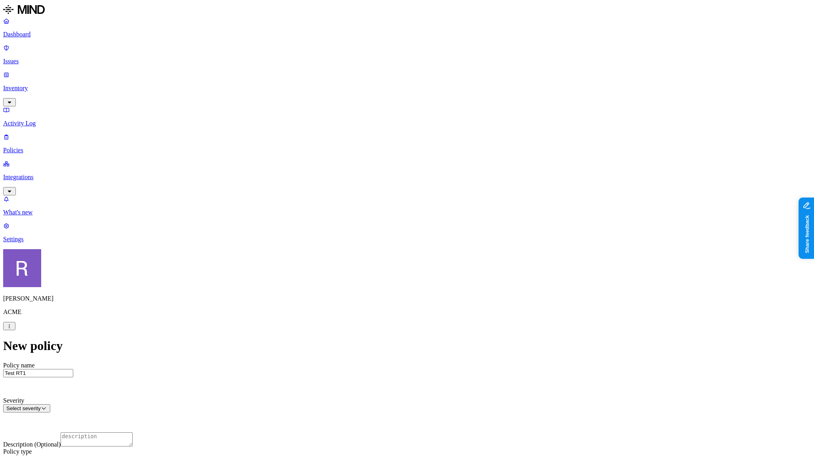
click at [393, 329] on label "is not" at bounding box center [389, 328] width 8 height 14
click at [371, 382] on label "Flagged user" at bounding box center [369, 382] width 21 height 14
click at [377, 390] on label "True" at bounding box center [368, 386] width 18 height 7
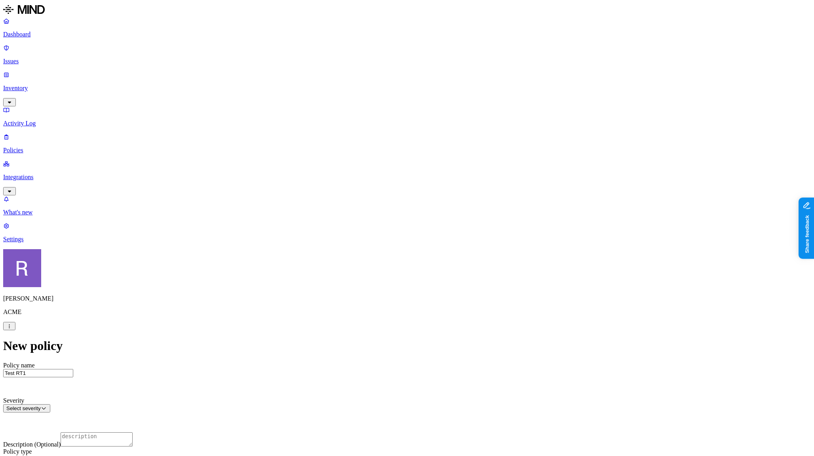
click at [38, 147] on p "Policies" at bounding box center [406, 150] width 807 height 7
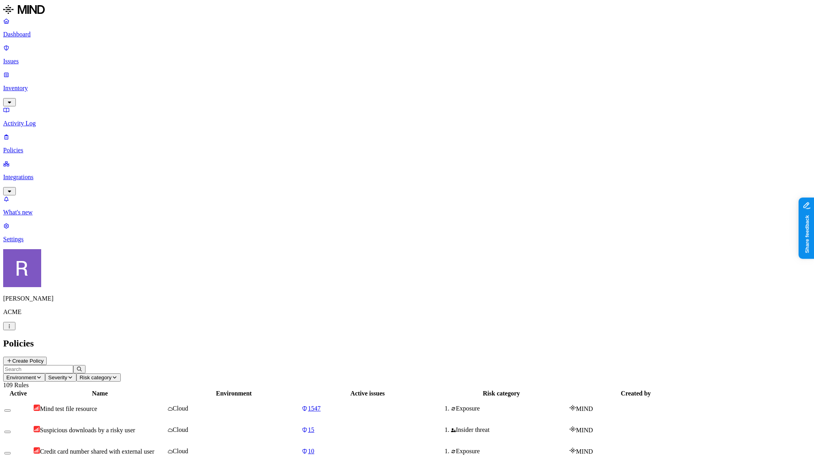
click at [47, 357] on button "Create Policy" at bounding box center [25, 361] width 44 height 8
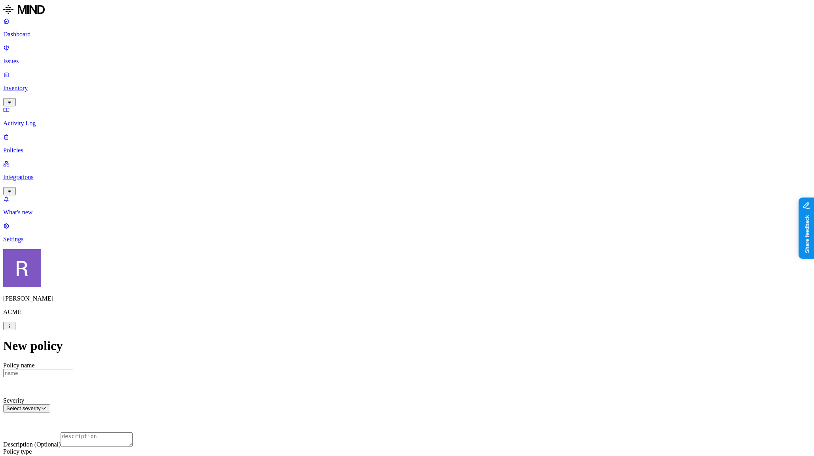
click at [73, 369] on input "Policy name" at bounding box center [38, 373] width 70 height 8
type input "Test RT1"
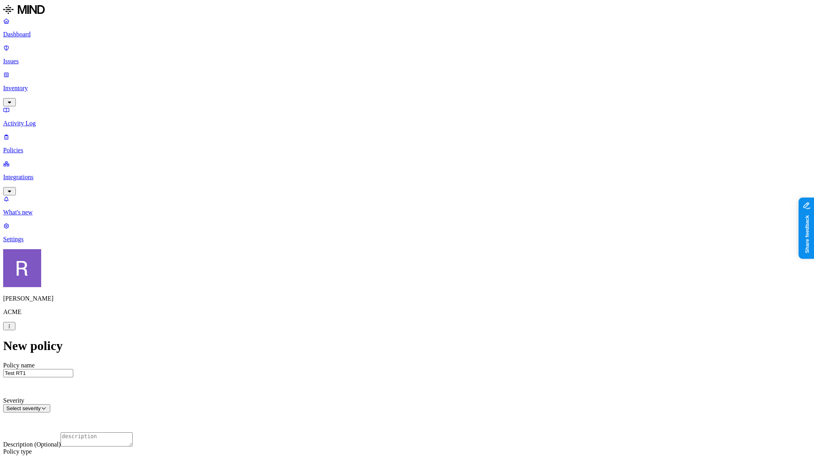
click at [381, 336] on label "Web Category" at bounding box center [375, 335] width 23 height 14
click at [383, 359] on span "Gen AI" at bounding box center [373, 362] width 19 height 7
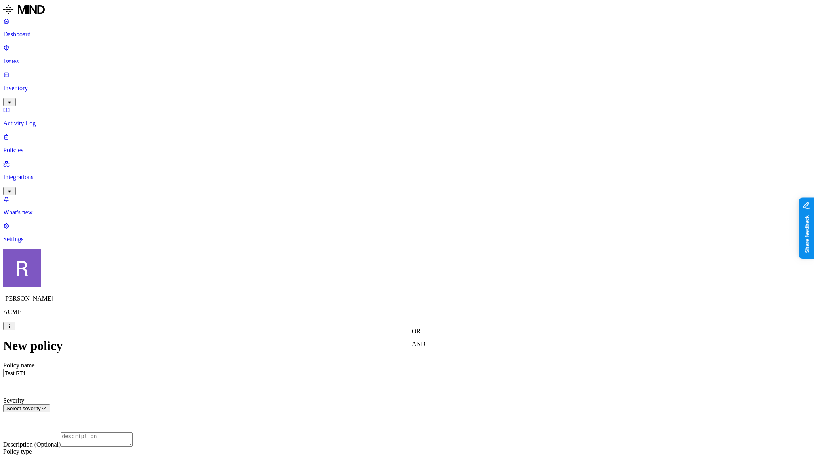
click at [422, 347] on label "AND" at bounding box center [419, 344] width 14 height 7
click at [421, 347] on label "Web Category" at bounding box center [423, 343] width 23 height 14
click at [419, 335] on icon at bounding box center [418, 332] width 6 height 4
click at [426, 359] on label "Web Domain" at bounding box center [422, 356] width 21 height 14
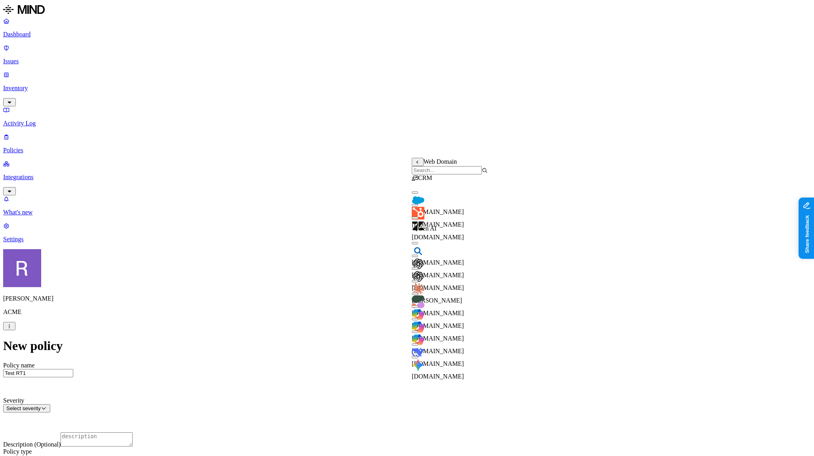
click at [422, 278] on div "[DOMAIN_NAME]" at bounding box center [450, 277] width 76 height 28
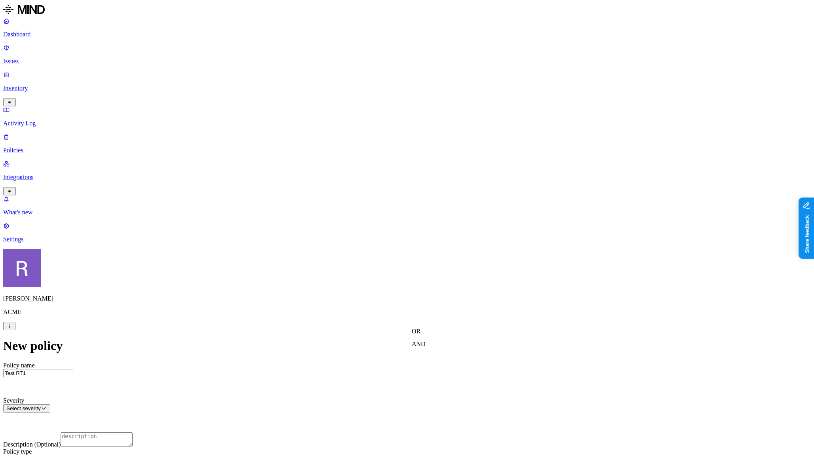
click at [379, 384] on label "Flagged user" at bounding box center [369, 381] width 21 height 14
click at [377, 389] on label "True" at bounding box center [368, 385] width 18 height 7
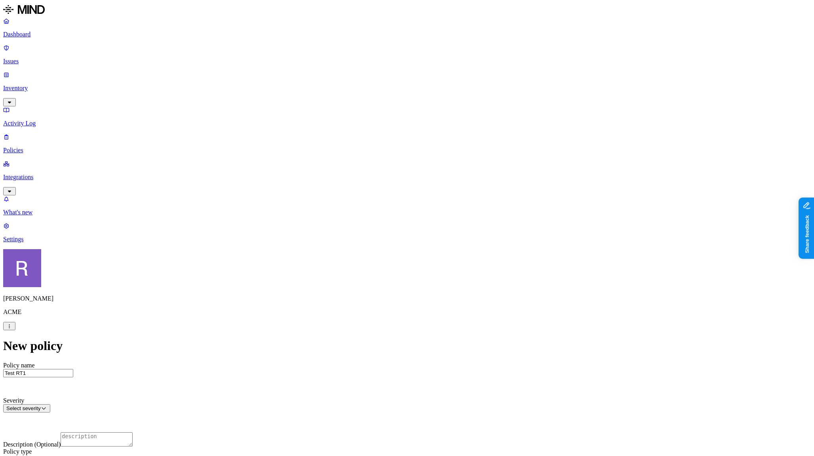
scroll to position [346, 0]
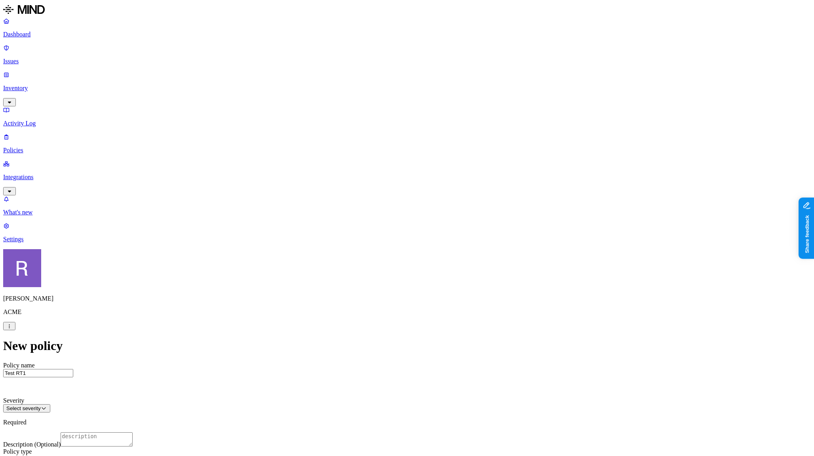
drag, startPoint x: 564, startPoint y: 427, endPoint x: 554, endPoint y: 419, distance: 12.2
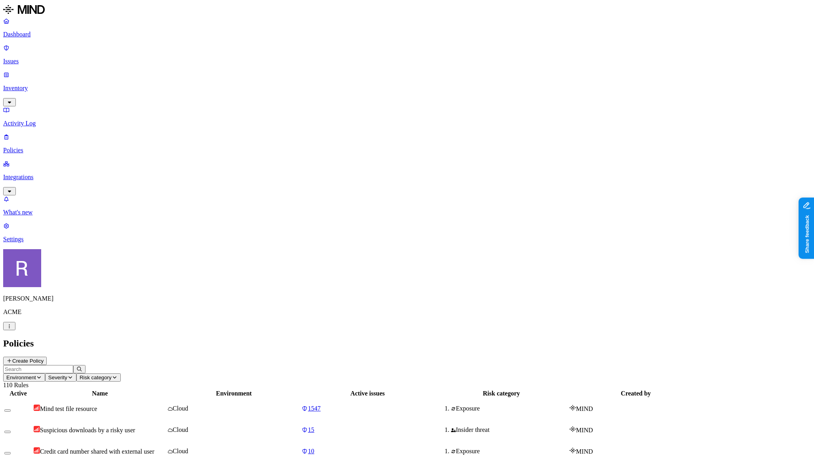
click at [73, 365] on input "text" at bounding box center [38, 369] width 70 height 8
type input "test"
click at [82, 243] on nav "Dashboard Issues Inventory Activity Log Policies Integrations What's new 1 Sett…" at bounding box center [406, 130] width 807 height 226
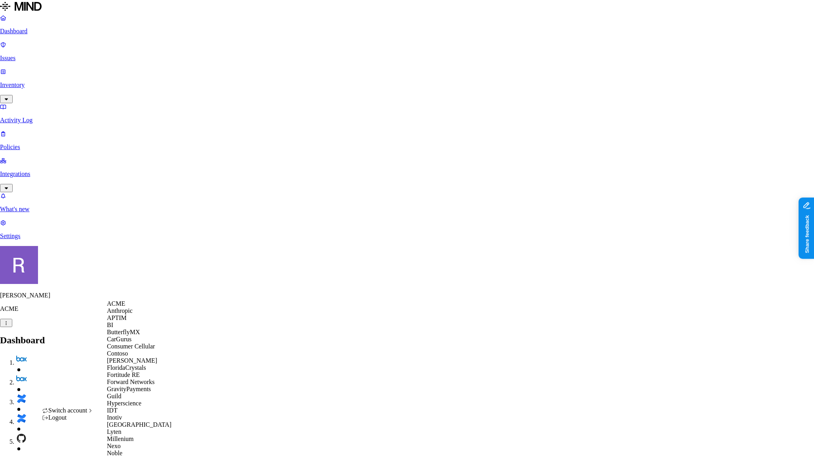
scroll to position [393, 0]
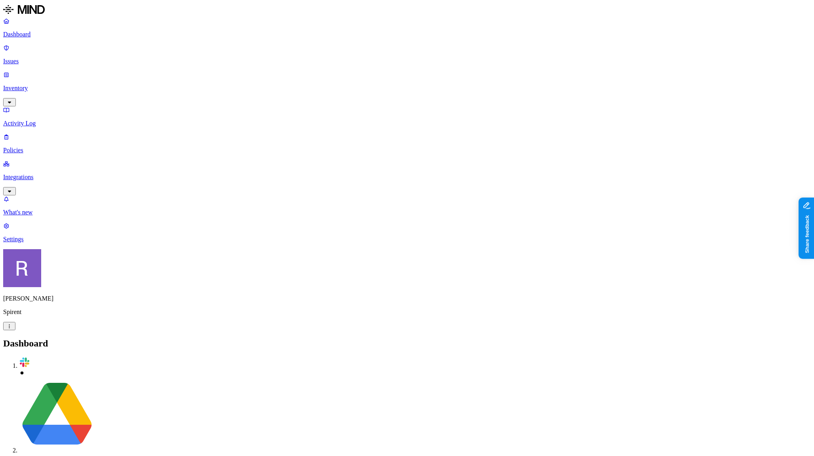
click at [34, 147] on p "Policies" at bounding box center [406, 150] width 807 height 7
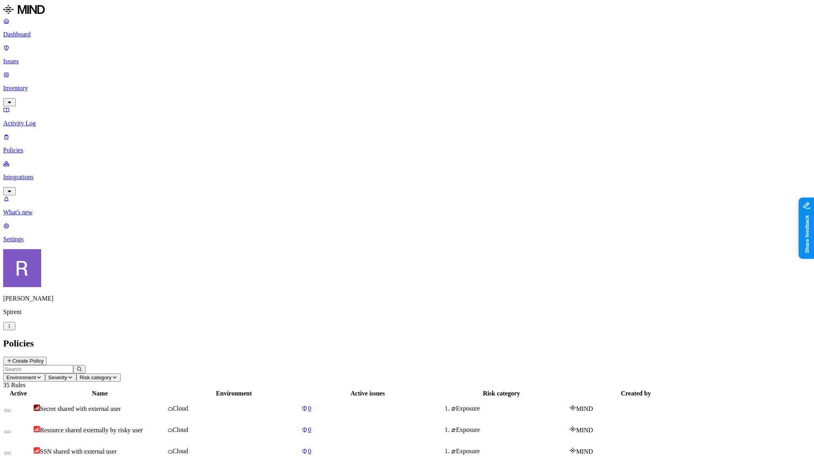
click at [36, 375] on span "Environment" at bounding box center [21, 378] width 30 height 6
click at [176, 72] on icon at bounding box center [177, 73] width 5 height 4
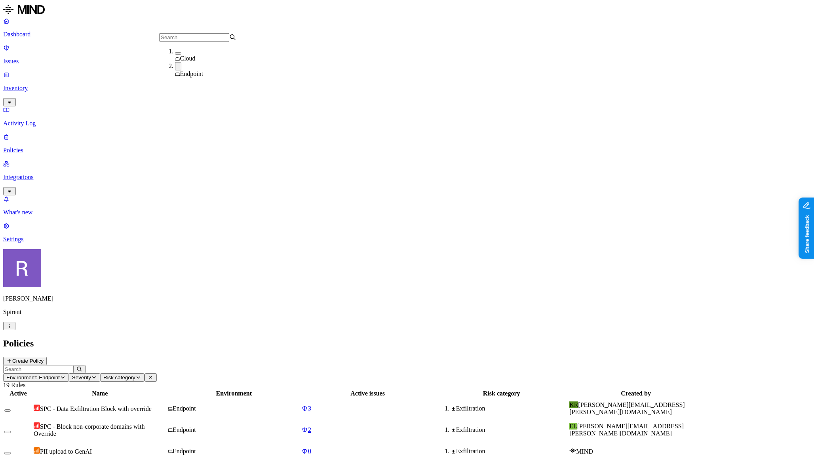
click at [324, 338] on h2 "Policies" at bounding box center [406, 343] width 807 height 11
click at [166, 448] on div "PII upload to GenAI" at bounding box center [100, 452] width 133 height 8
click at [152, 406] on span "SPC - Data Exfiltration Block with override" at bounding box center [96, 409] width 112 height 7
click at [15, 330] on button "button" at bounding box center [9, 326] width 12 height 8
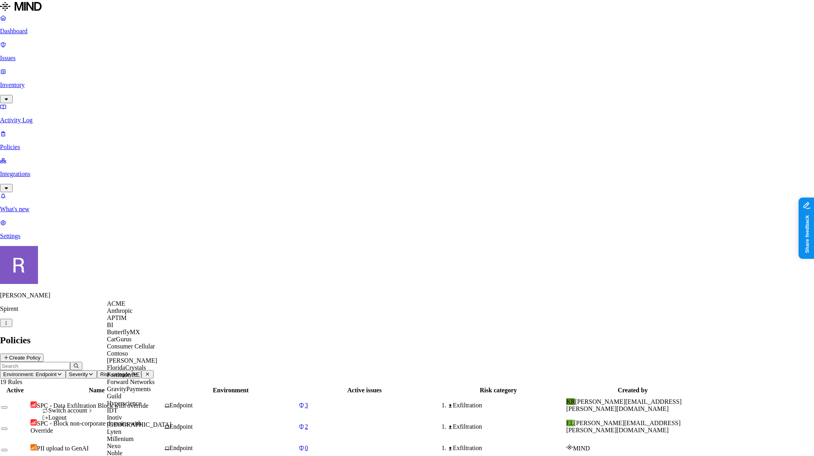
click at [121, 307] on span "ACME" at bounding box center [116, 303] width 18 height 7
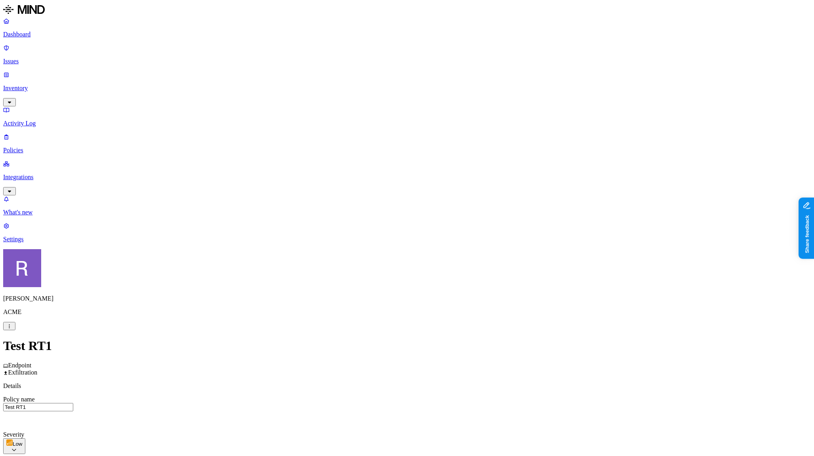
click at [458, 403] on label "AND" at bounding box center [454, 399] width 14 height 7
click at [464, 430] on label "Account type" at bounding box center [457, 424] width 21 height 14
click at [462, 399] on label "Unmanaged" at bounding box center [462, 395] width 30 height 7
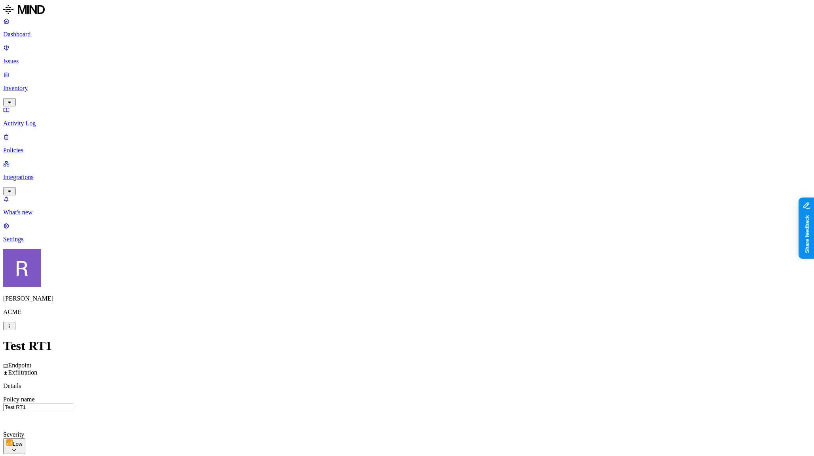
click at [393, 404] on label "is not" at bounding box center [389, 403] width 8 height 14
drag, startPoint x: 514, startPoint y: 384, endPoint x: 483, endPoint y: 389, distance: 31.0
